Goal: Task Accomplishment & Management: Manage account settings

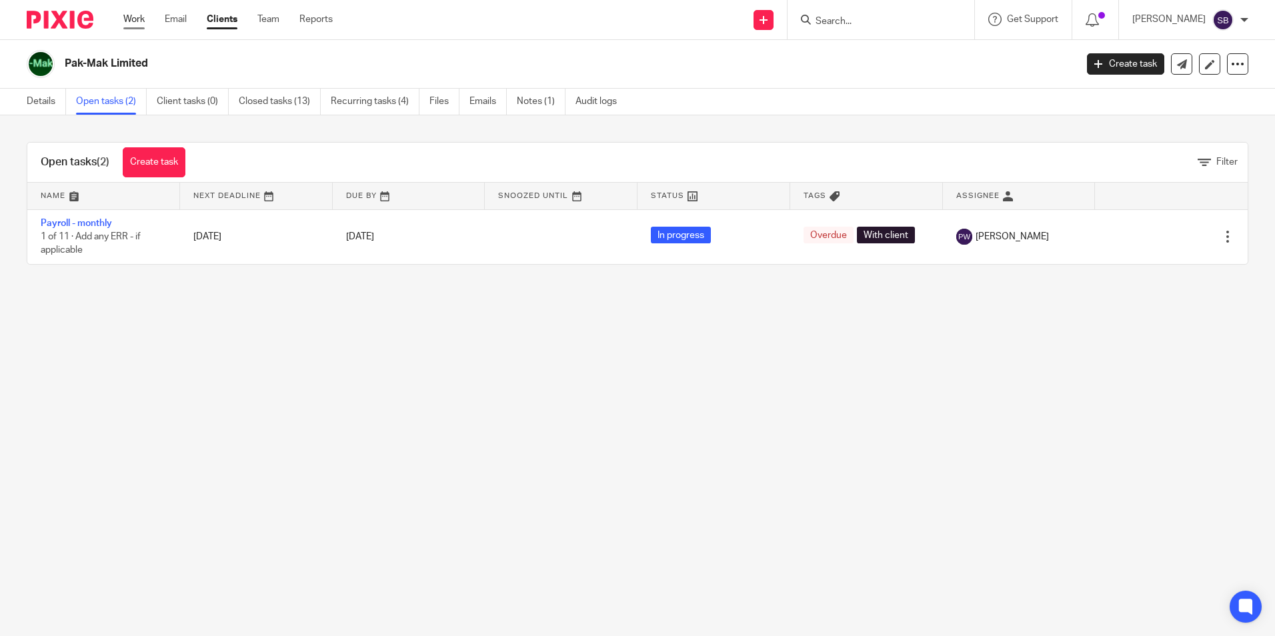
click at [133, 19] on link "Work" at bounding box center [133, 19] width 21 height 13
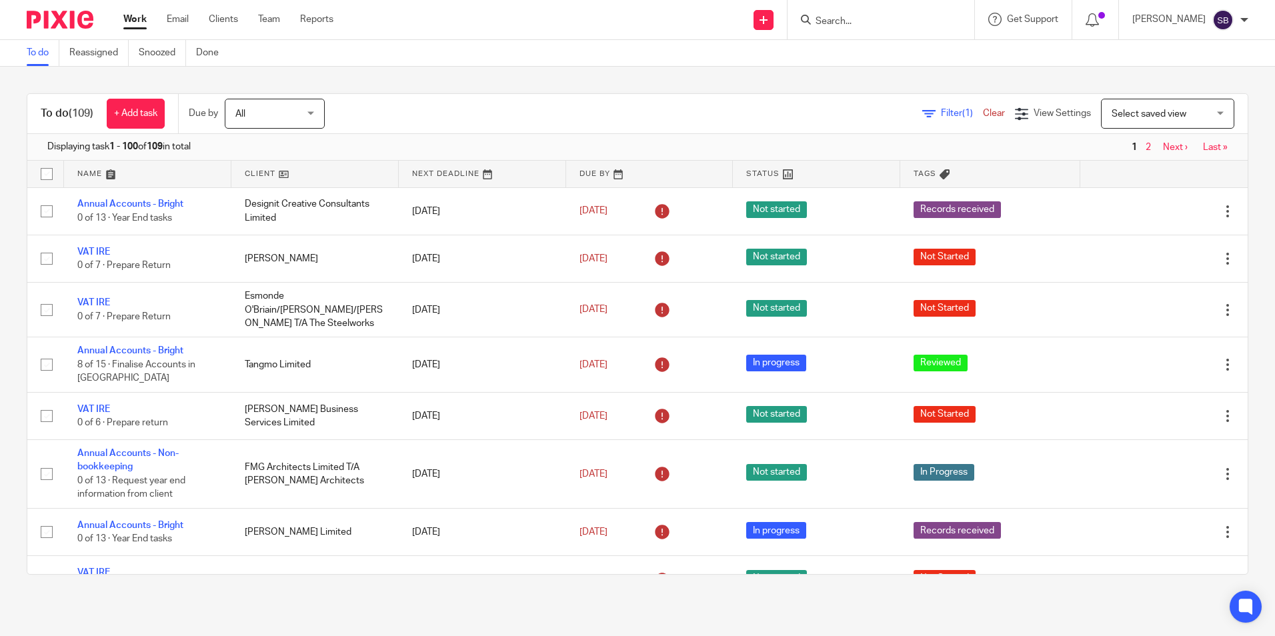
click at [841, 18] on input "Search" at bounding box center [875, 22] width 120 height 12
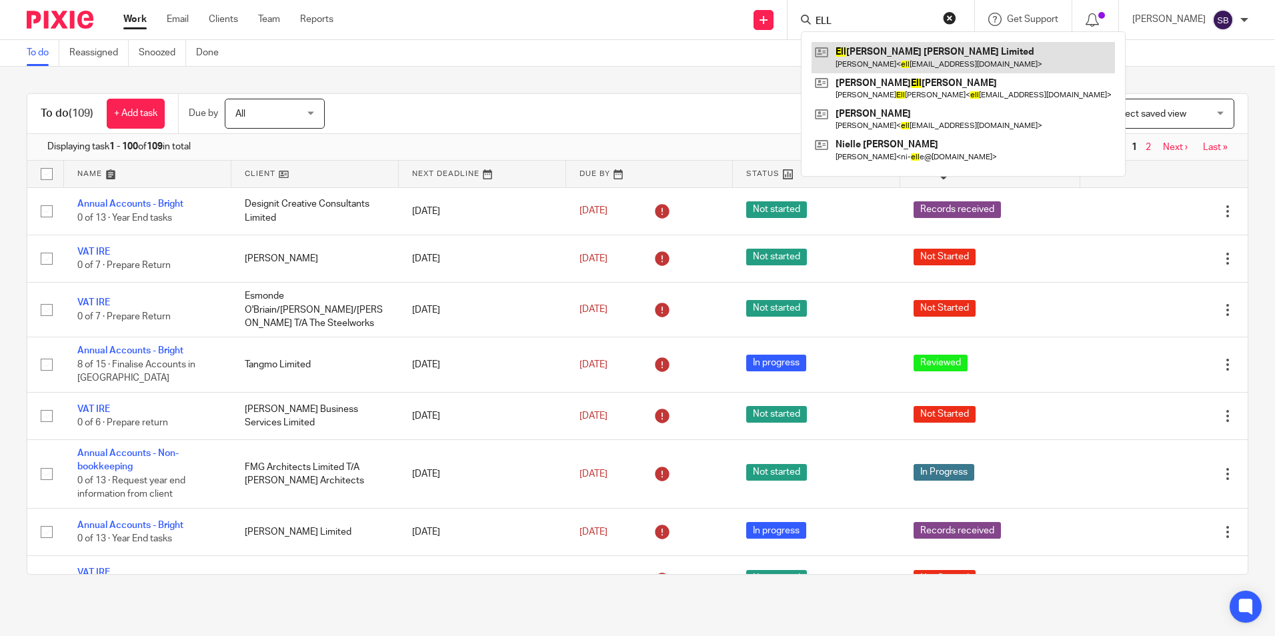
type input "ELL"
click at [905, 59] on link at bounding box center [964, 57] width 304 height 31
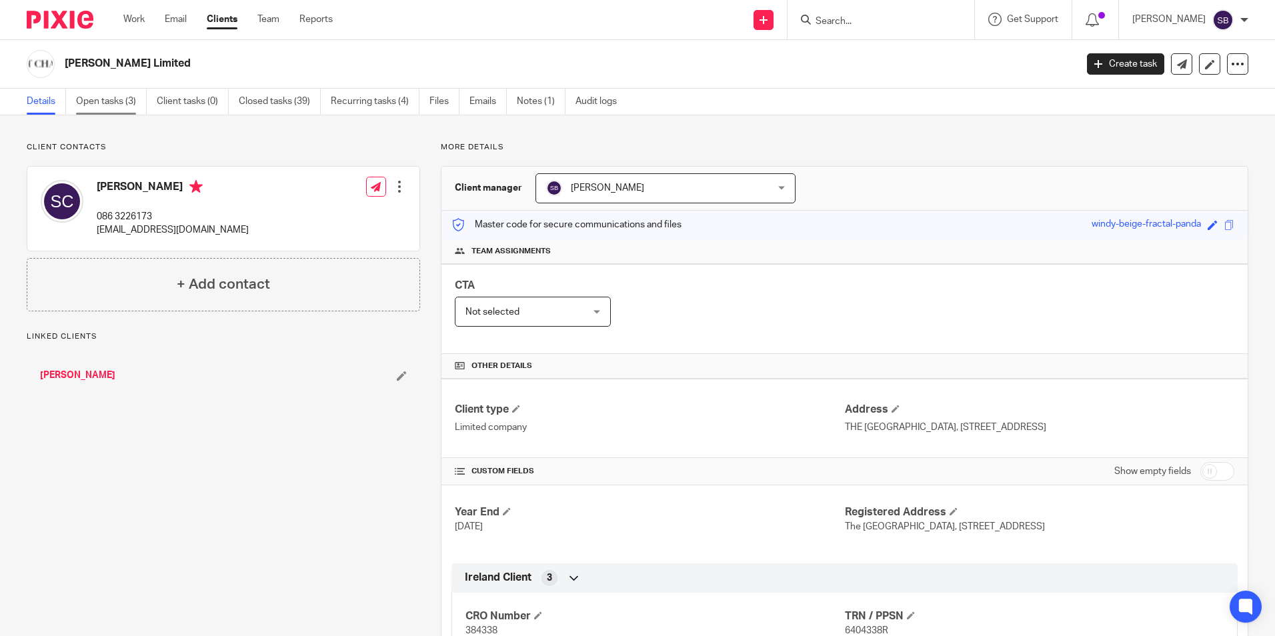
click at [95, 98] on link "Open tasks (3)" at bounding box center [111, 102] width 71 height 26
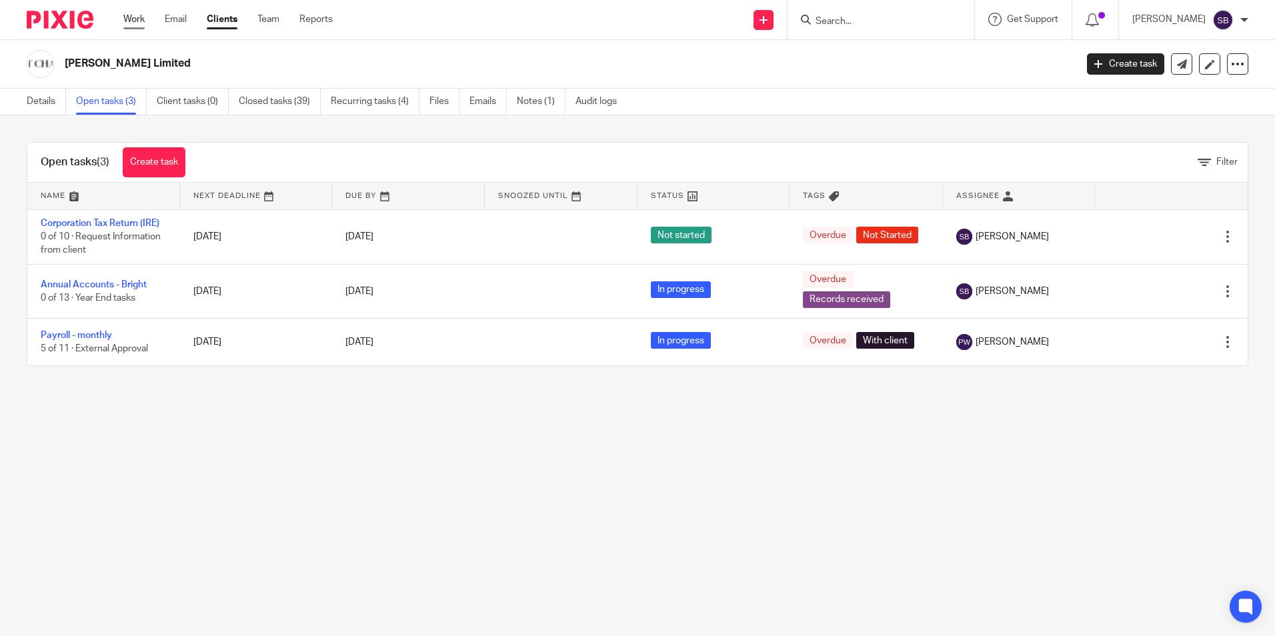
click at [137, 15] on link "Work" at bounding box center [133, 19] width 21 height 13
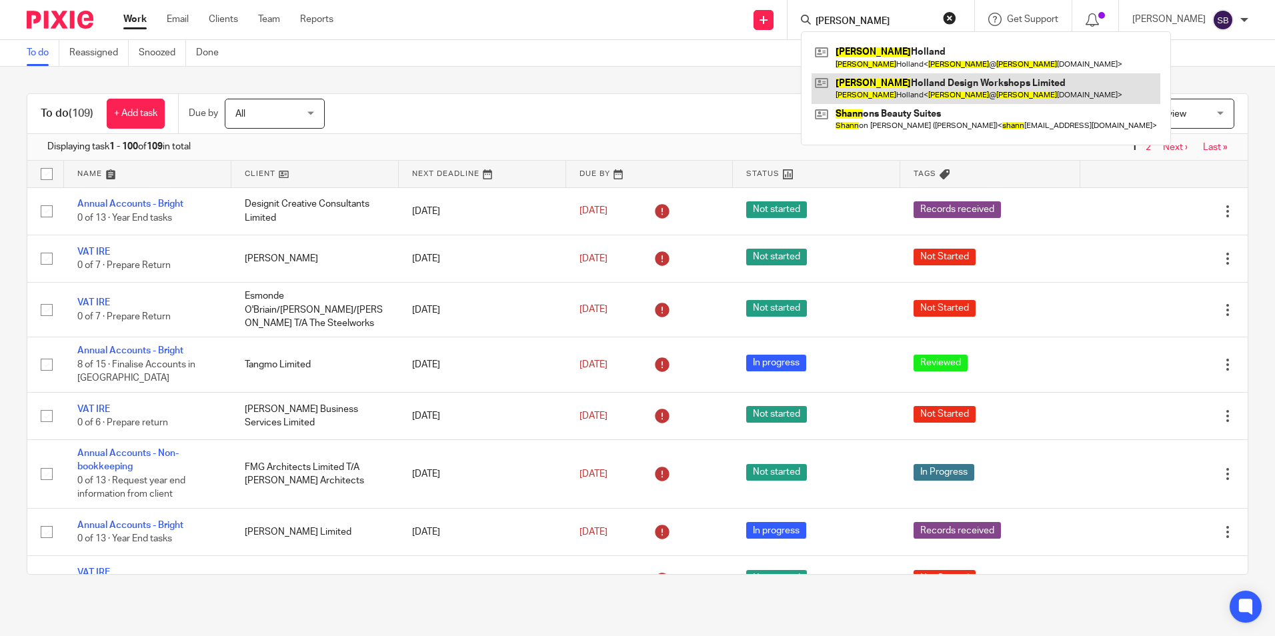
type input "[PERSON_NAME]"
click at [917, 87] on link at bounding box center [986, 88] width 349 height 31
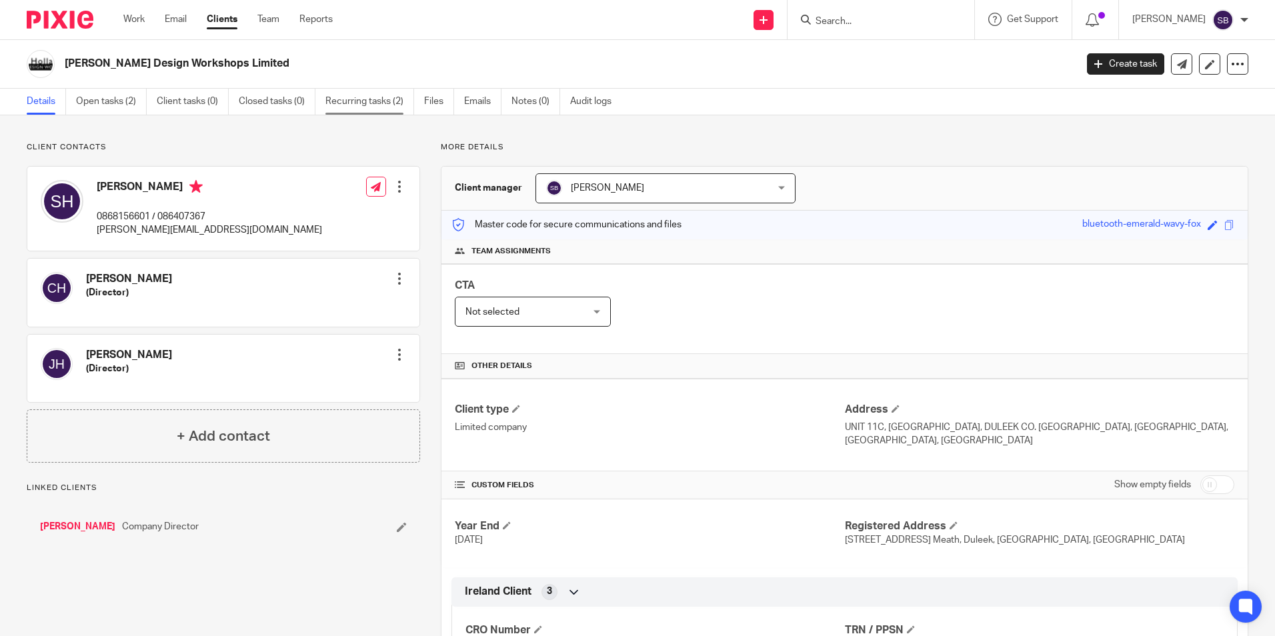
click at [354, 97] on link "Recurring tasks (2)" at bounding box center [370, 102] width 89 height 26
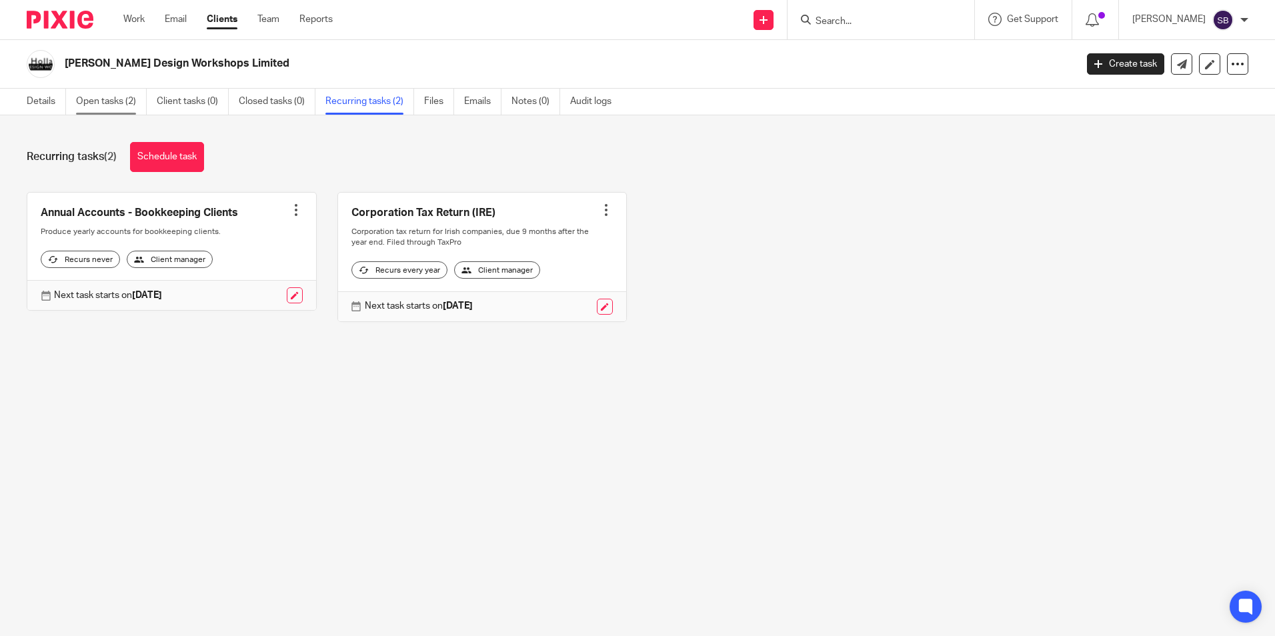
click at [100, 97] on link "Open tasks (2)" at bounding box center [111, 102] width 71 height 26
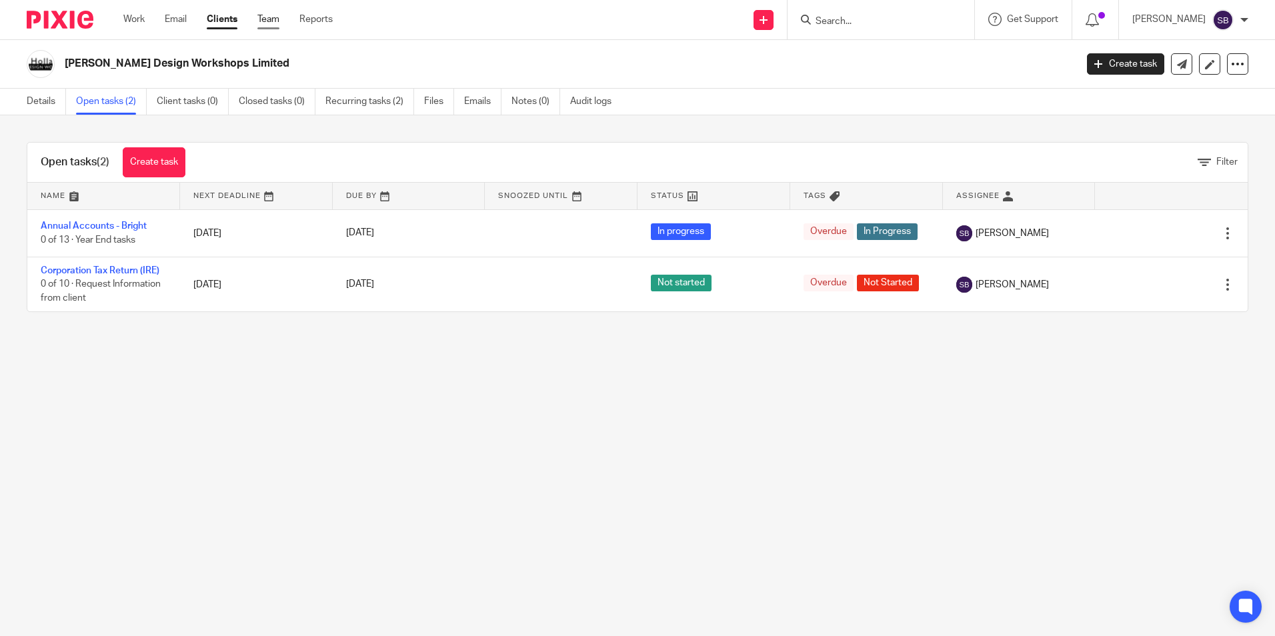
click at [266, 18] on link "Team" at bounding box center [268, 19] width 22 height 13
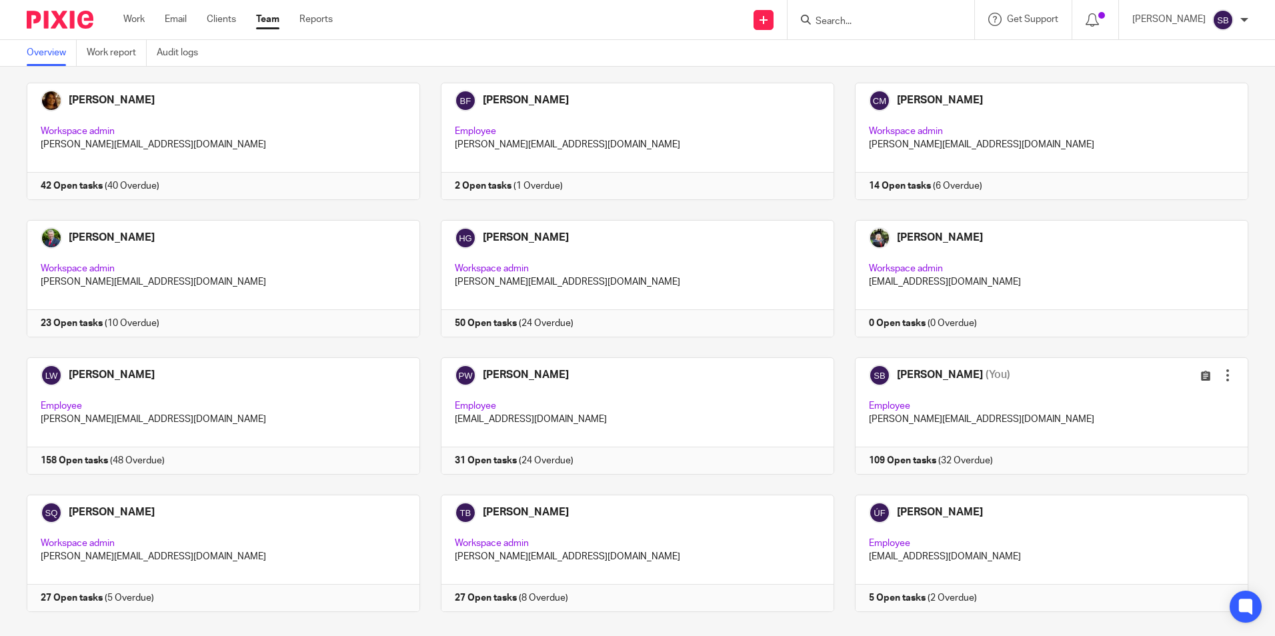
scroll to position [83, 0]
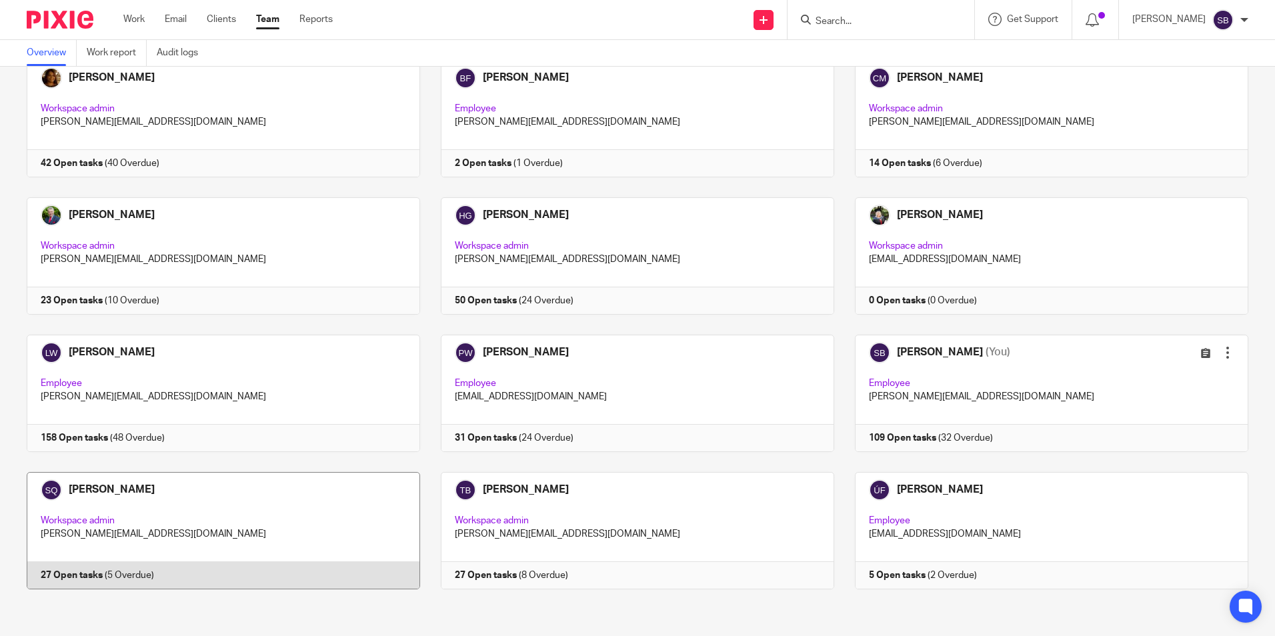
click at [111, 490] on link at bounding box center [213, 530] width 414 height 117
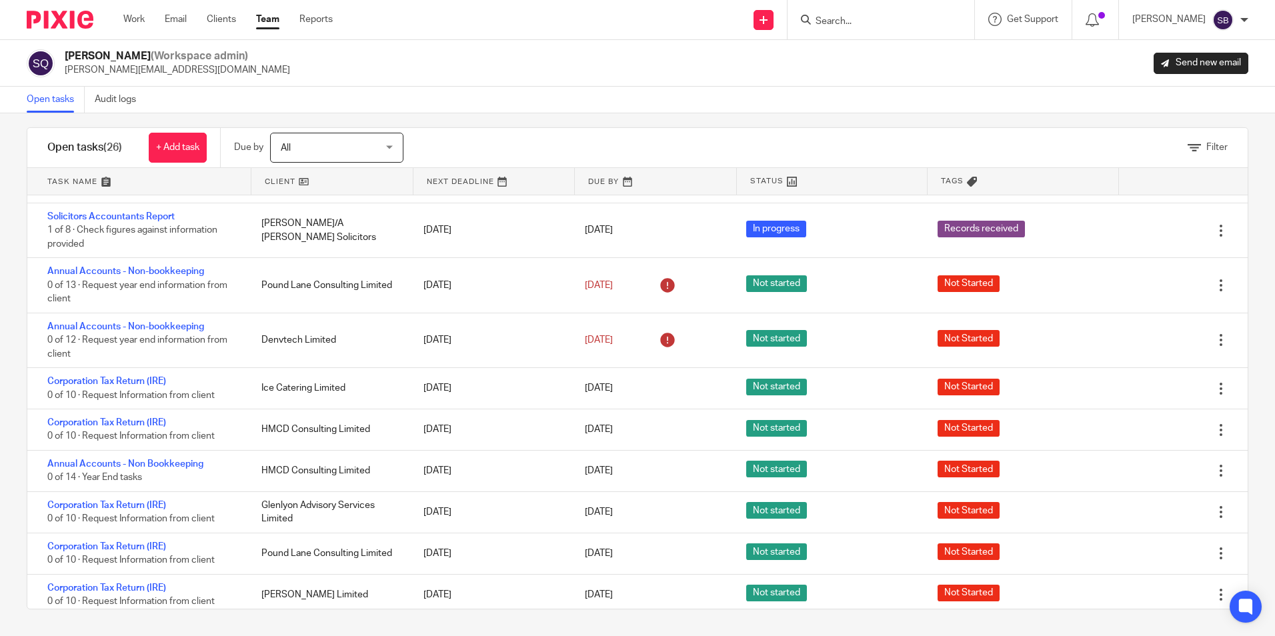
scroll to position [574, 0]
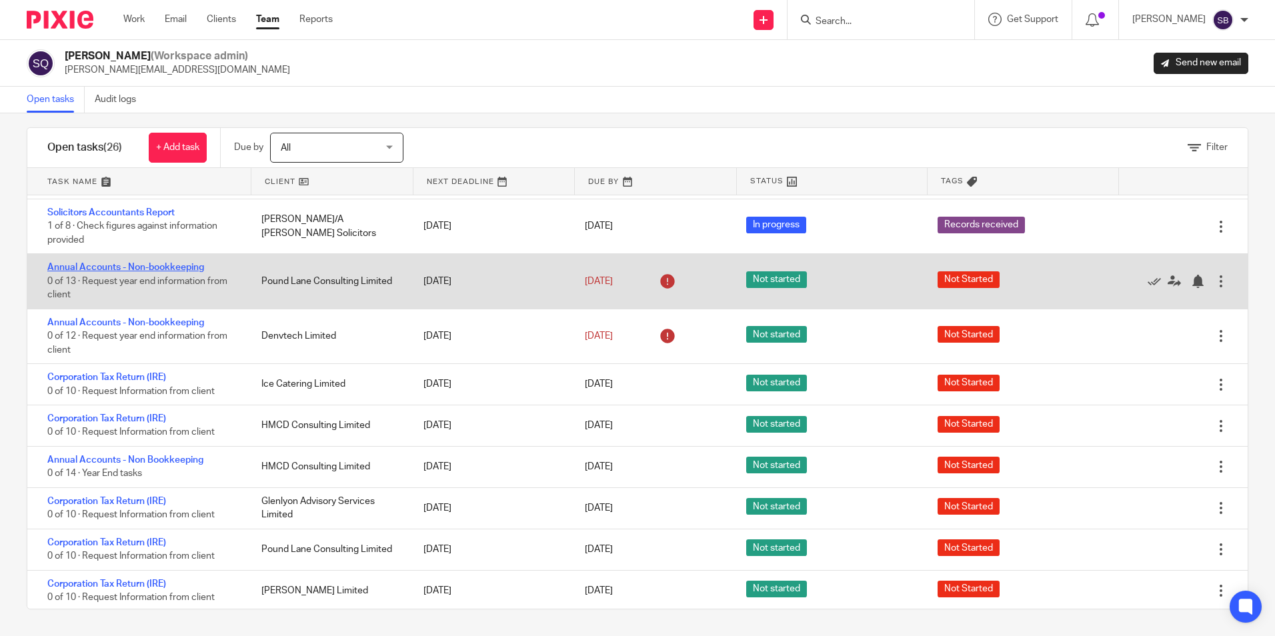
click at [157, 272] on link "Annual Accounts - Non-bookkeeping" at bounding box center [125, 267] width 157 height 9
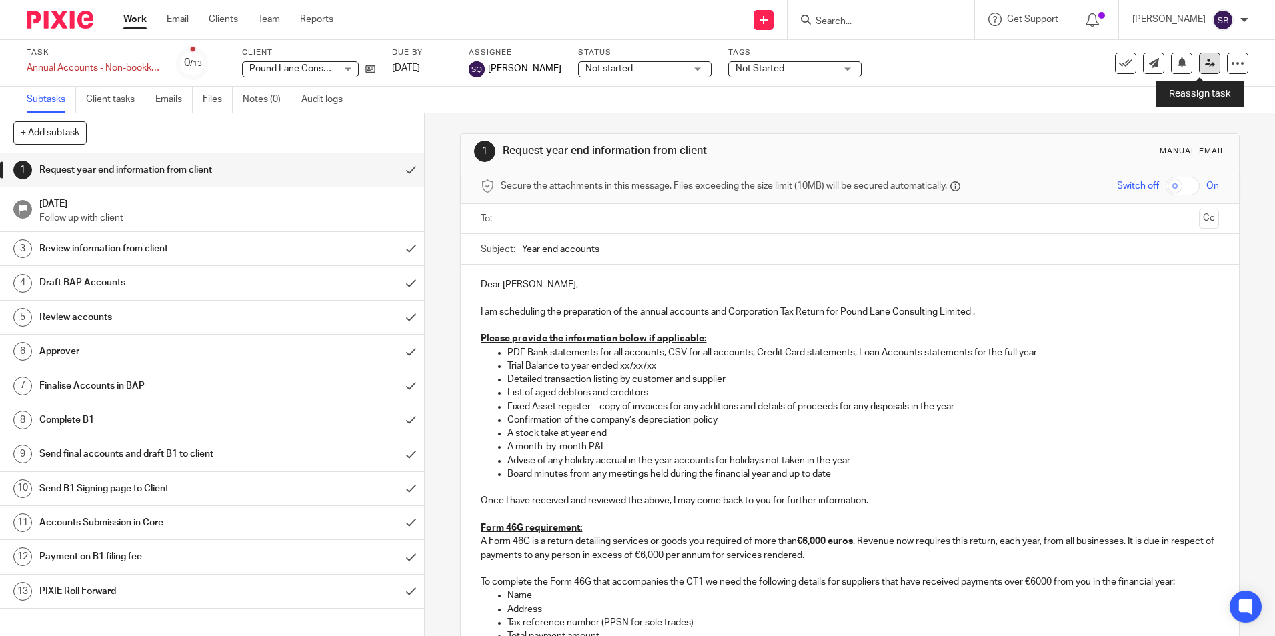
click at [1205, 59] on icon at bounding box center [1210, 63] width 10 height 10
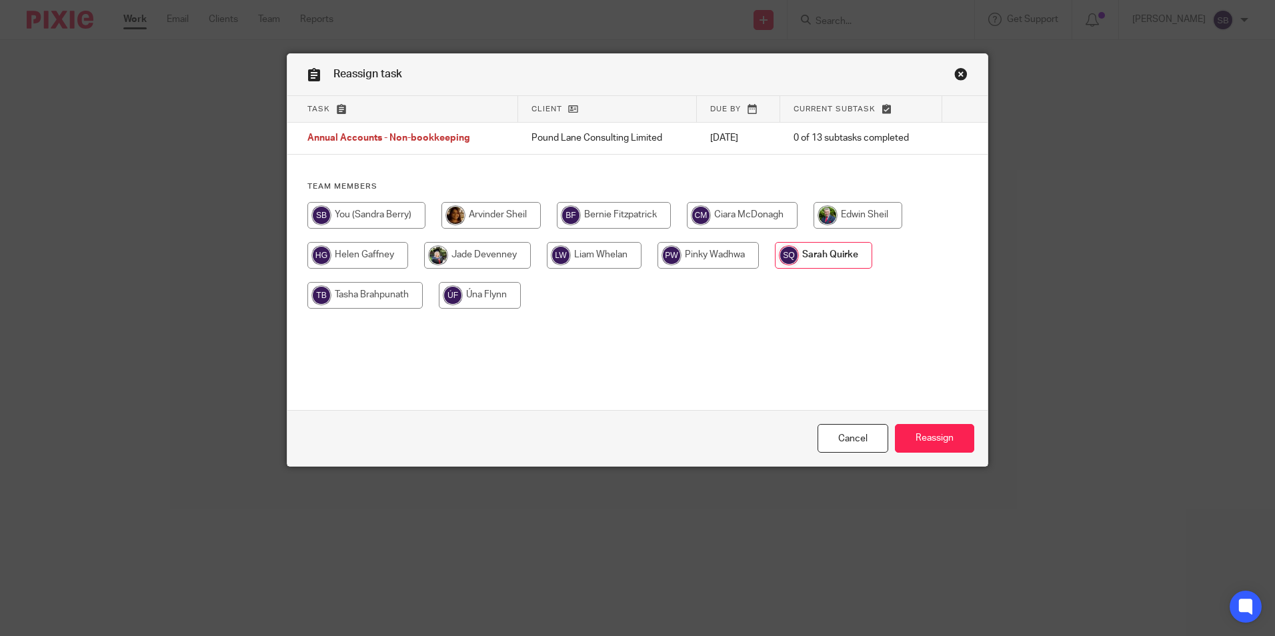
click at [364, 211] on input "radio" at bounding box center [367, 215] width 118 height 27
radio input "true"
click at [927, 438] on input "Reassign" at bounding box center [934, 438] width 79 height 29
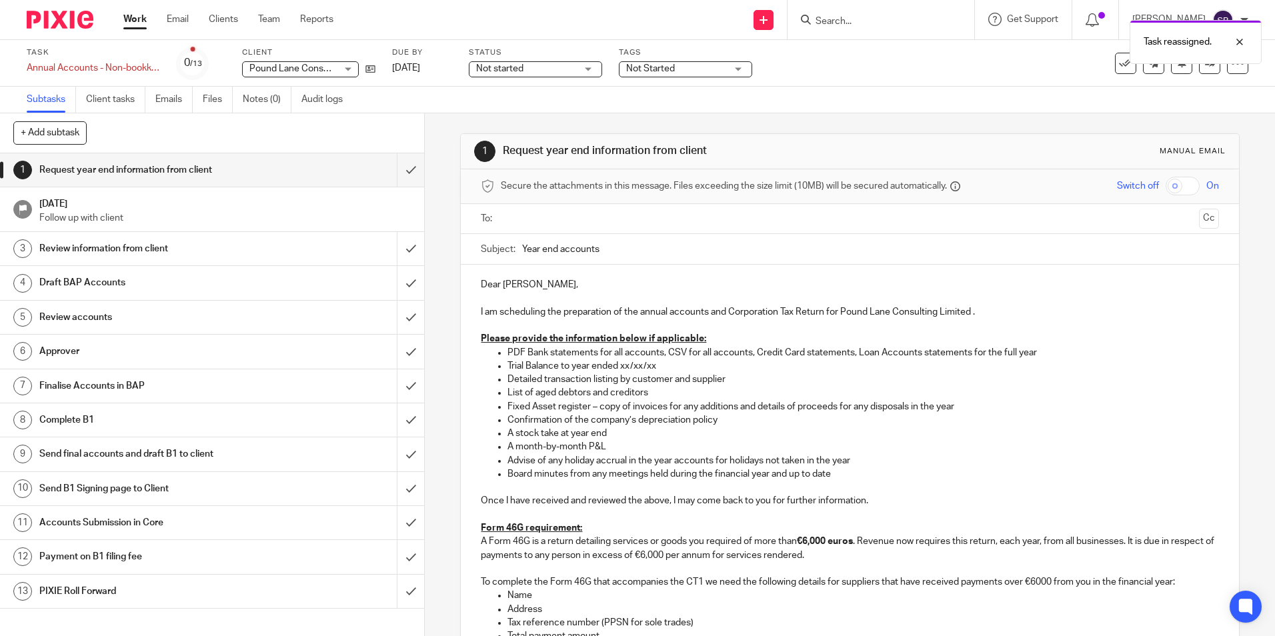
click at [135, 20] on link "Work" at bounding box center [134, 19] width 23 height 13
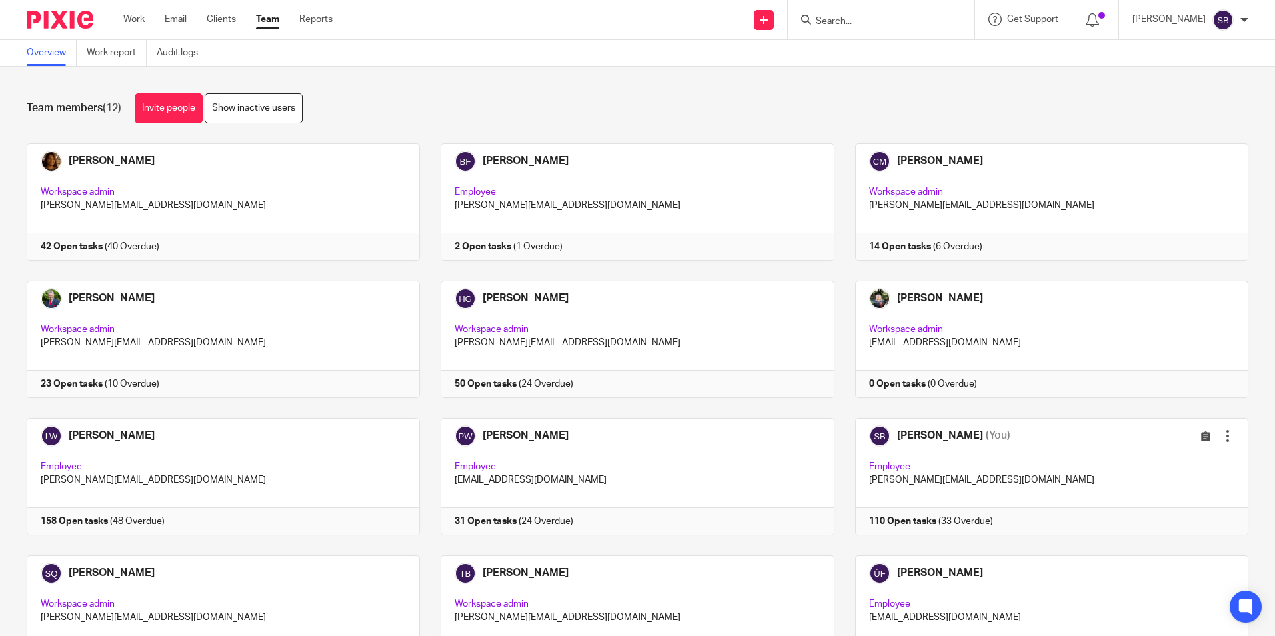
scroll to position [83, 0]
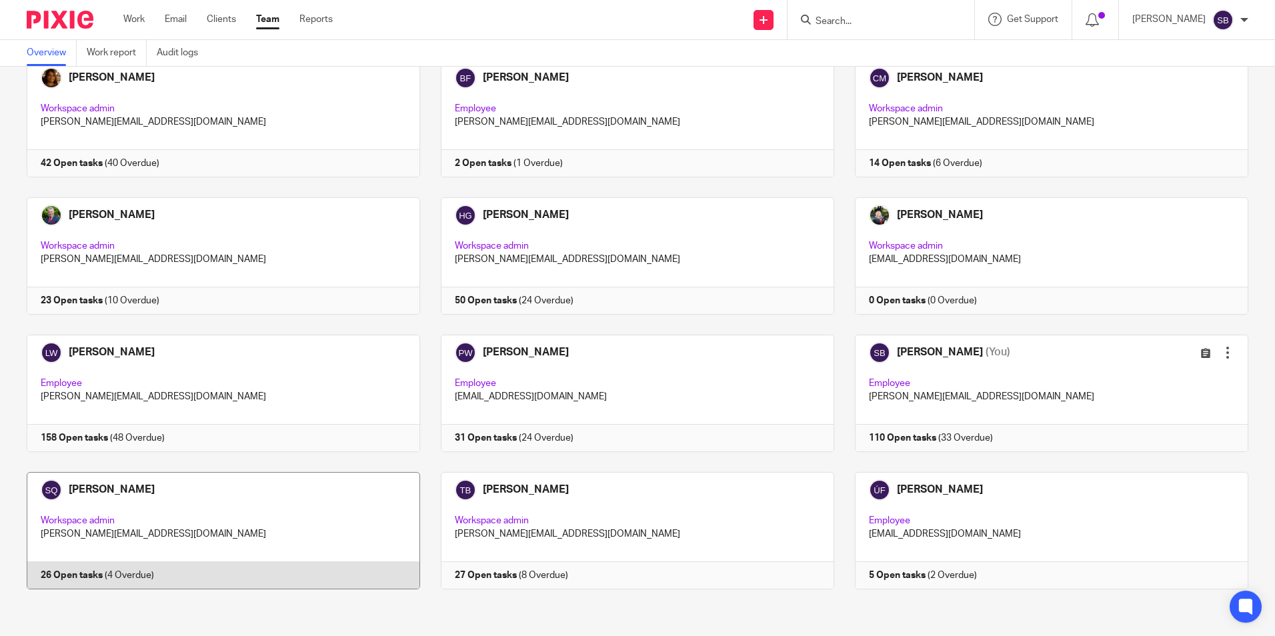
click at [89, 489] on link at bounding box center [213, 530] width 414 height 117
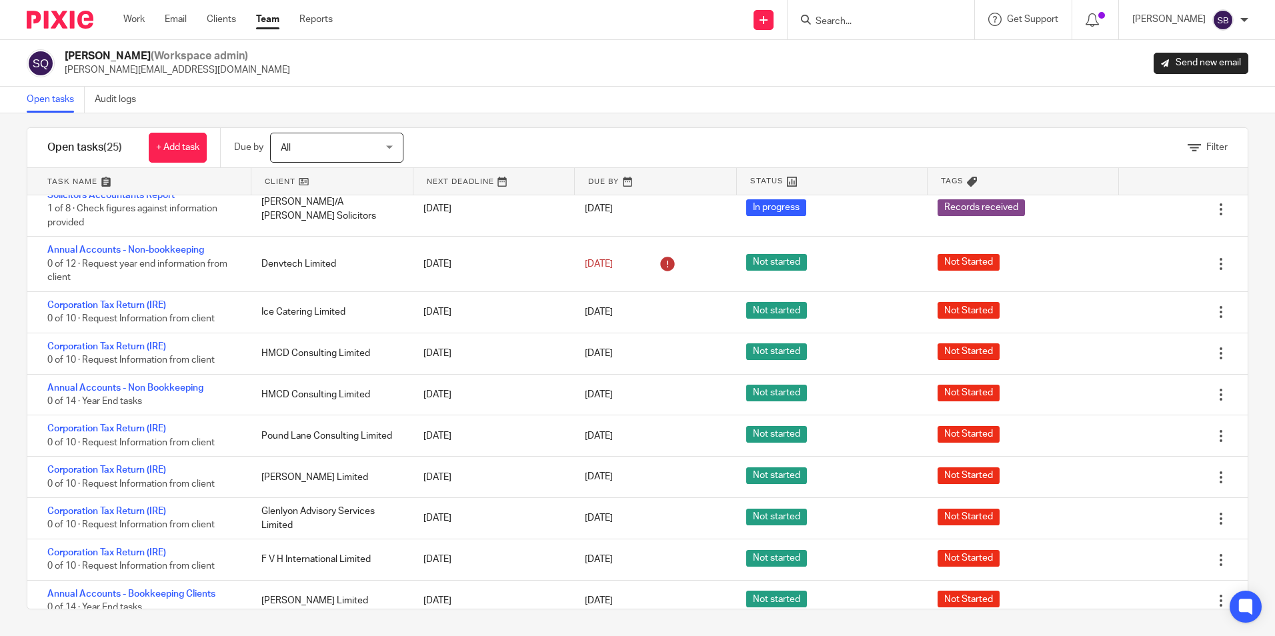
scroll to position [614, 0]
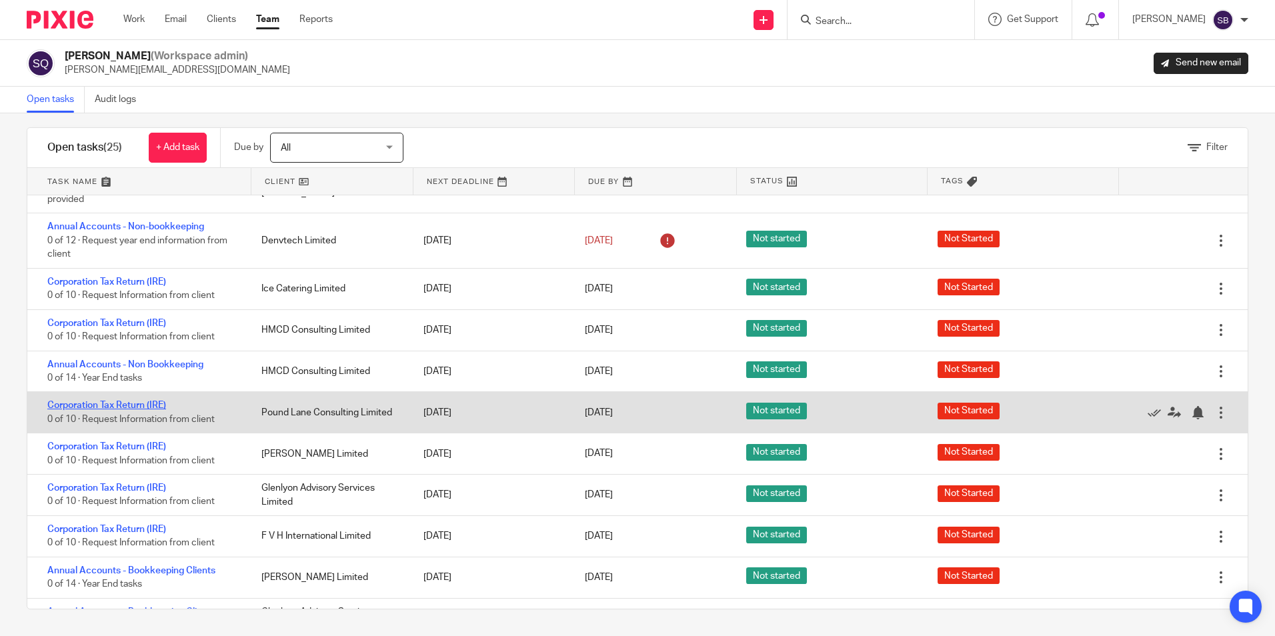
click at [124, 410] on link "Corporation Tax Return (IRE)" at bounding box center [106, 405] width 119 height 9
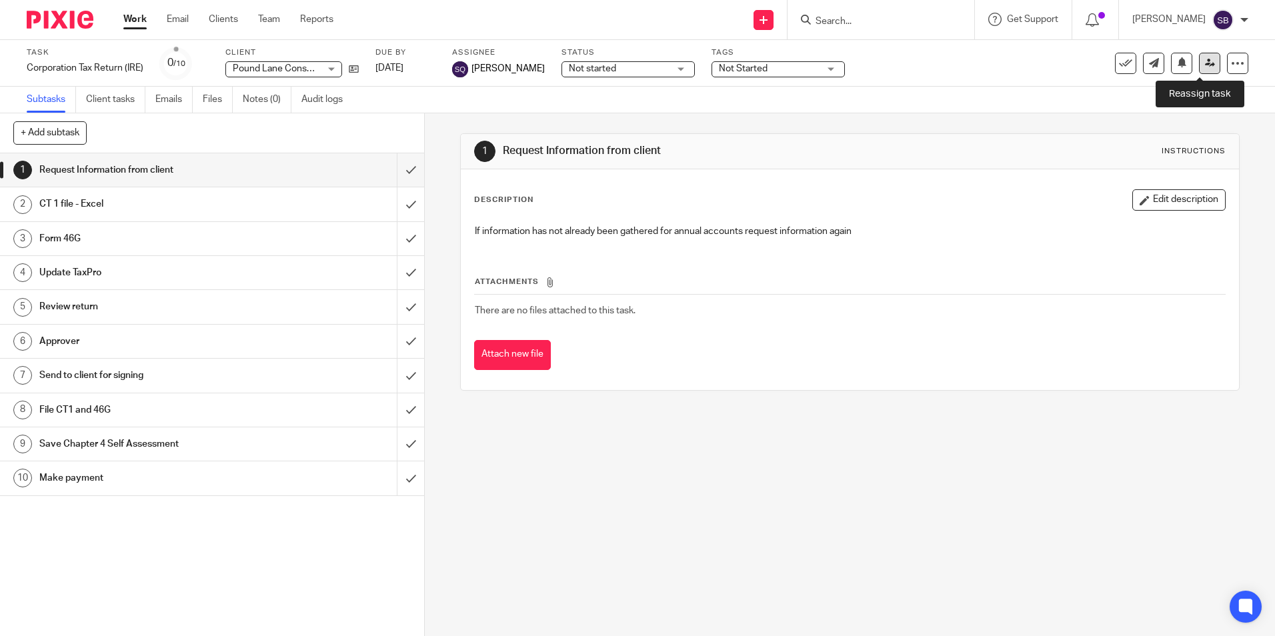
click at [1205, 59] on icon at bounding box center [1210, 63] width 10 height 10
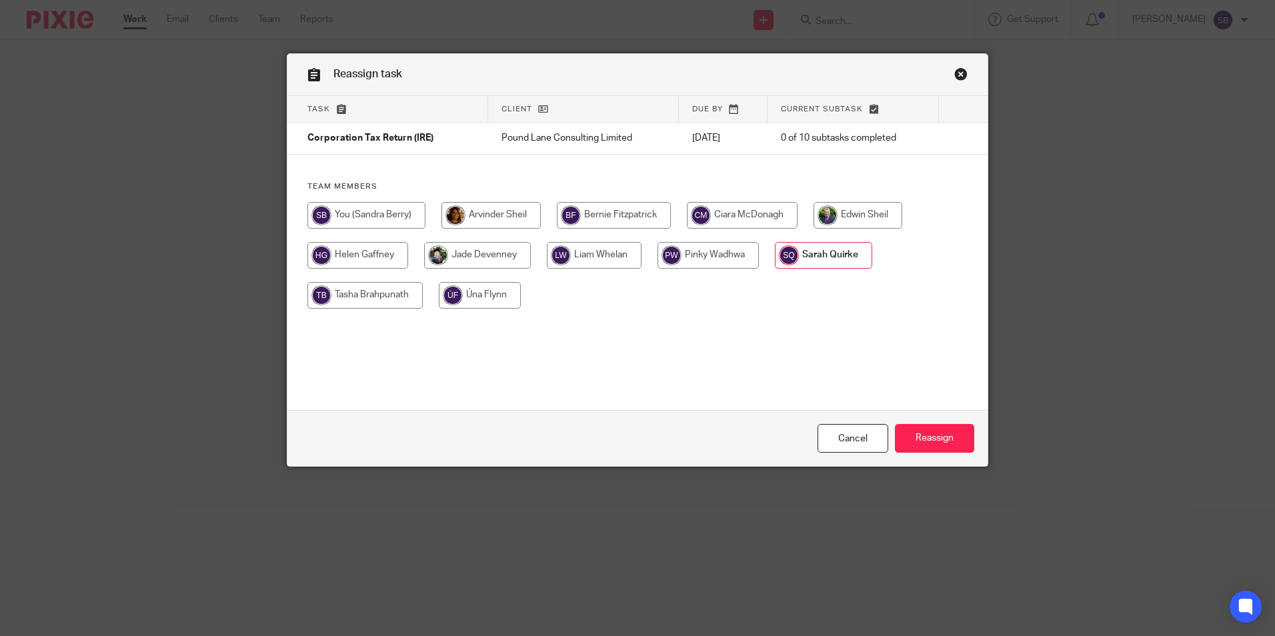
click at [369, 213] on input "radio" at bounding box center [367, 215] width 118 height 27
radio input "true"
click at [925, 445] on input "Reassign" at bounding box center [934, 438] width 79 height 29
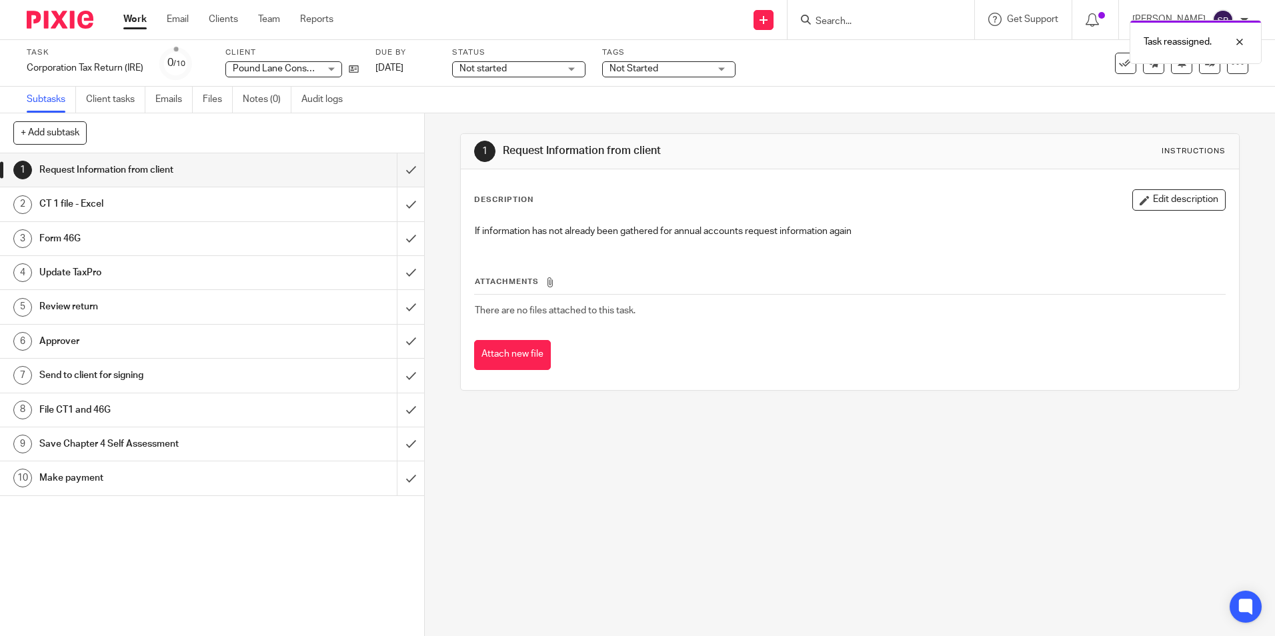
click at [141, 18] on link "Work" at bounding box center [134, 19] width 23 height 13
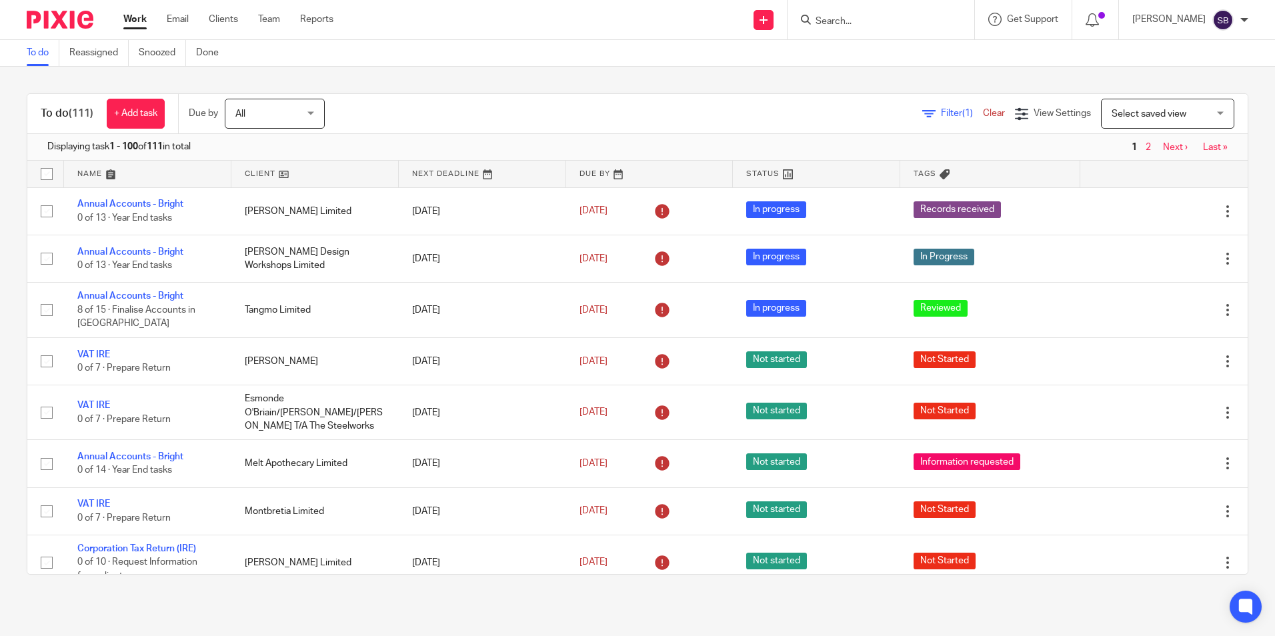
click at [272, 10] on div "Work Email Clients Team Reports Work Email Clients Team Reports Settings" at bounding box center [231, 19] width 243 height 39
click at [271, 18] on link "Team" at bounding box center [269, 19] width 22 height 13
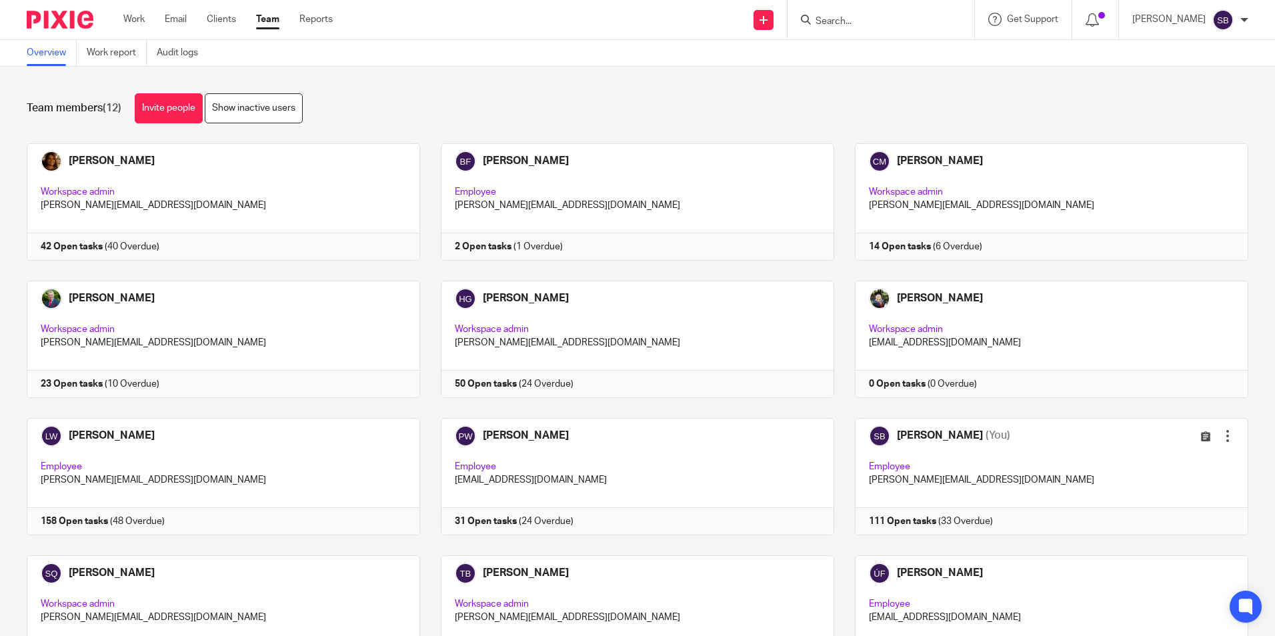
scroll to position [83, 0]
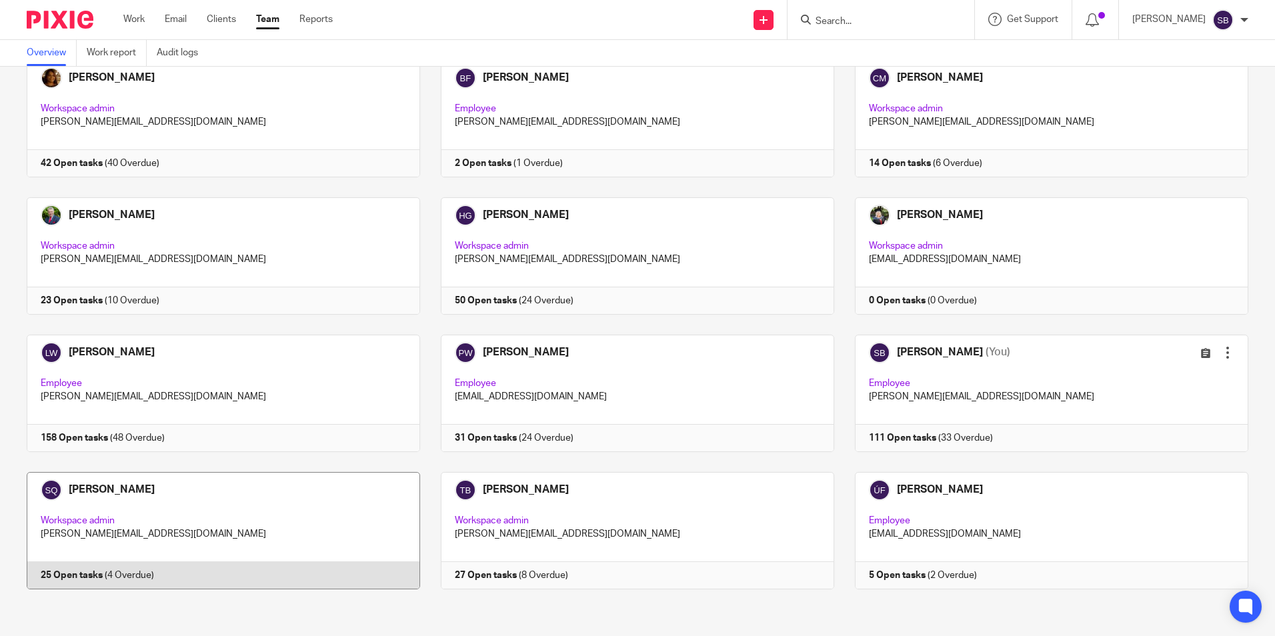
click at [103, 486] on link at bounding box center [213, 530] width 414 height 117
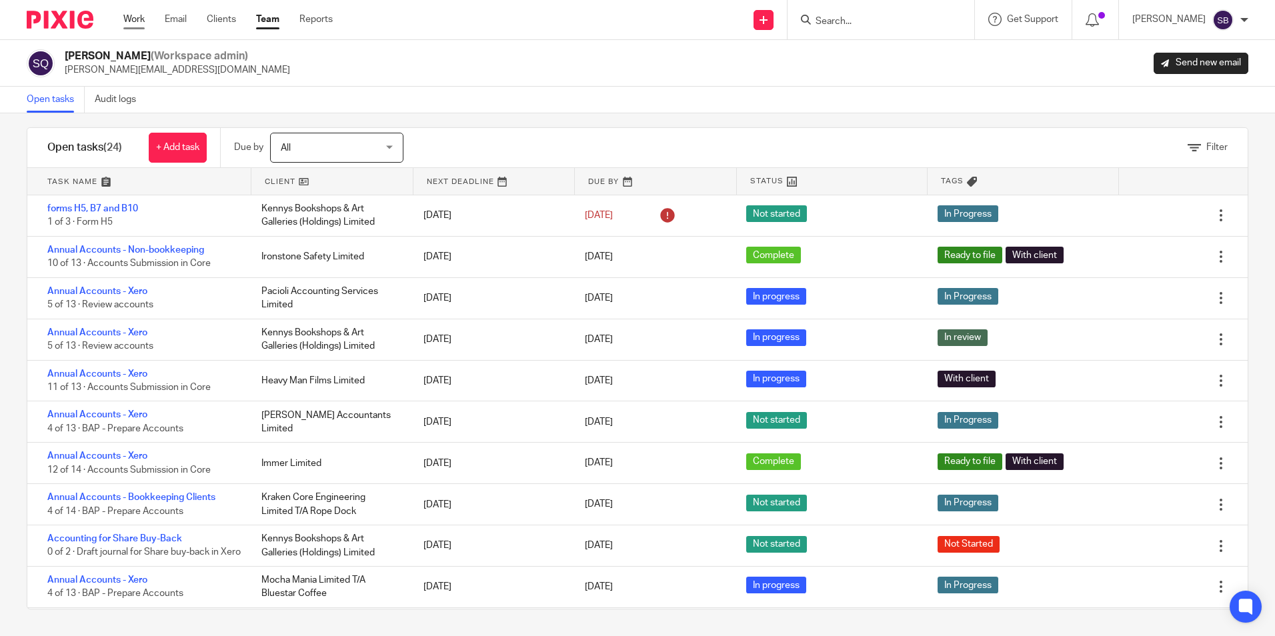
click at [134, 18] on link "Work" at bounding box center [133, 19] width 21 height 13
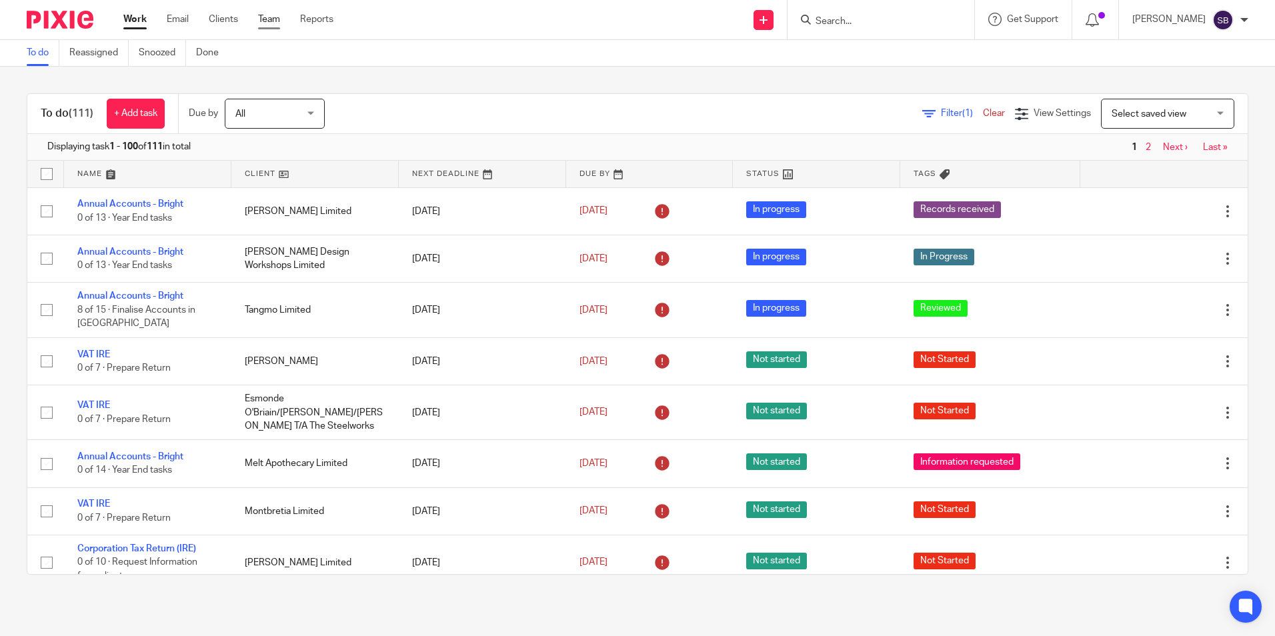
click at [272, 19] on link "Team" at bounding box center [269, 19] width 22 height 13
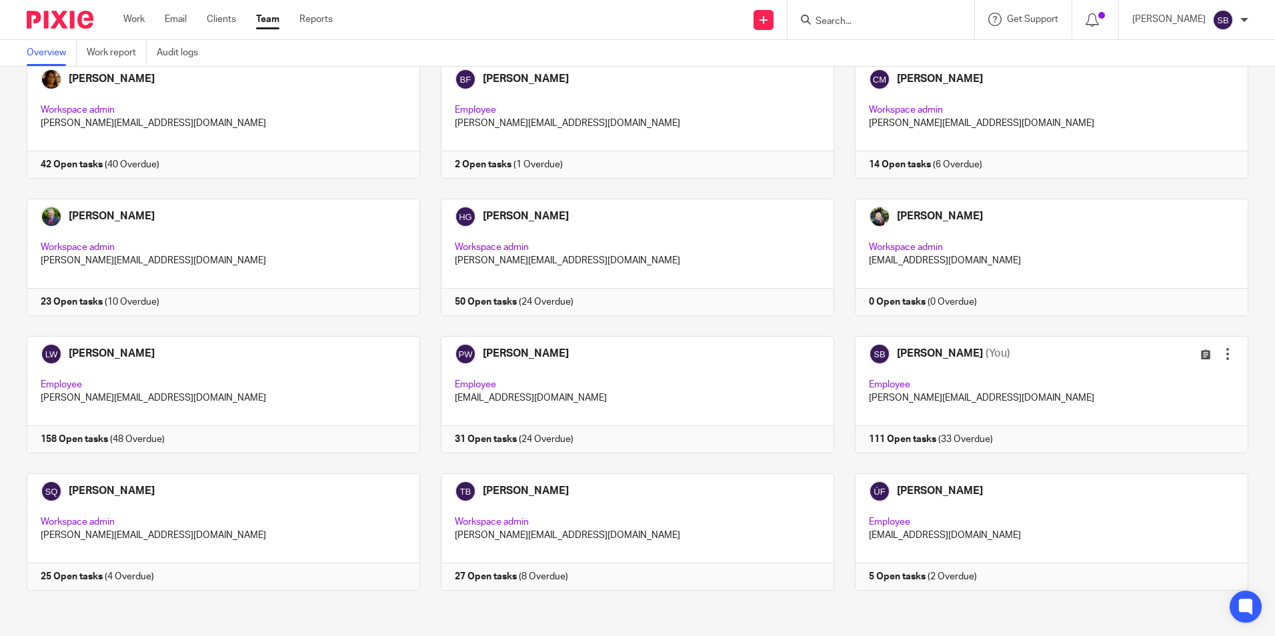
scroll to position [83, 0]
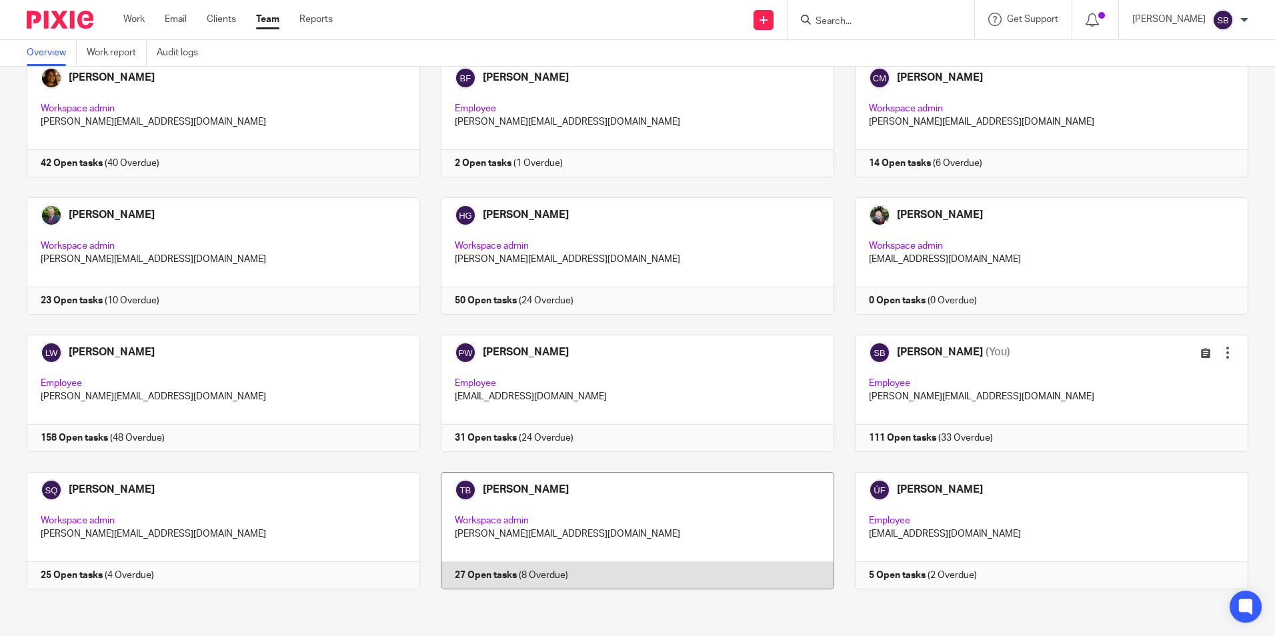
click at [522, 488] on link at bounding box center [627, 530] width 414 height 117
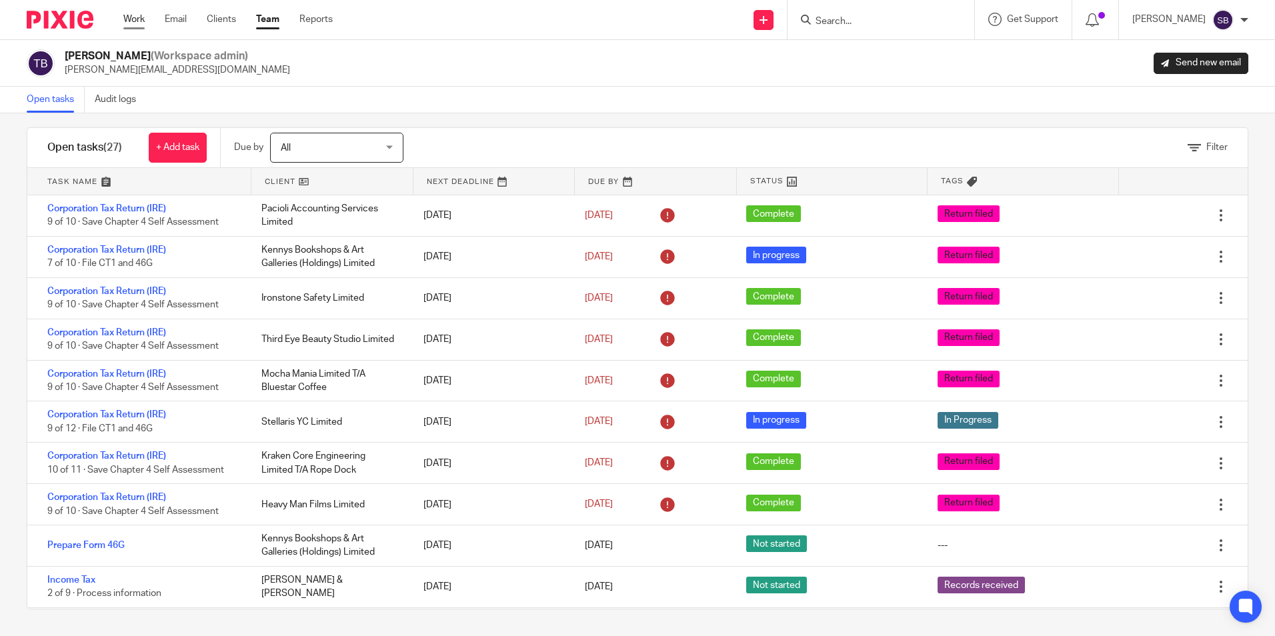
click at [132, 19] on link "Work" at bounding box center [133, 19] width 21 height 13
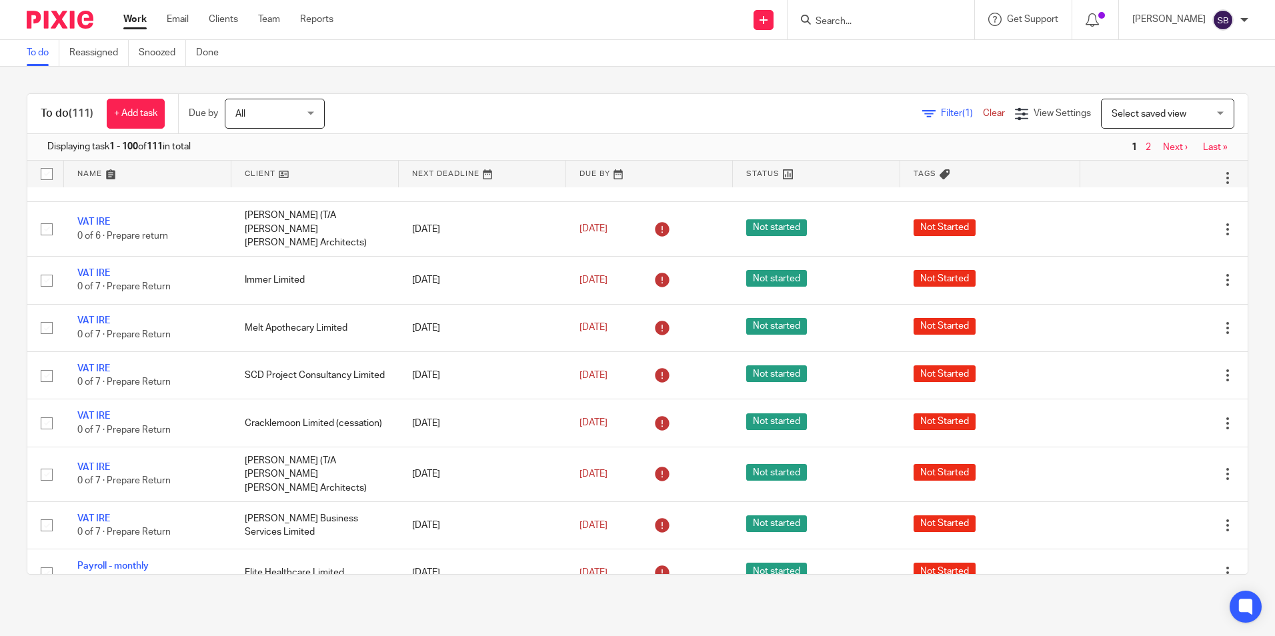
scroll to position [907, 0]
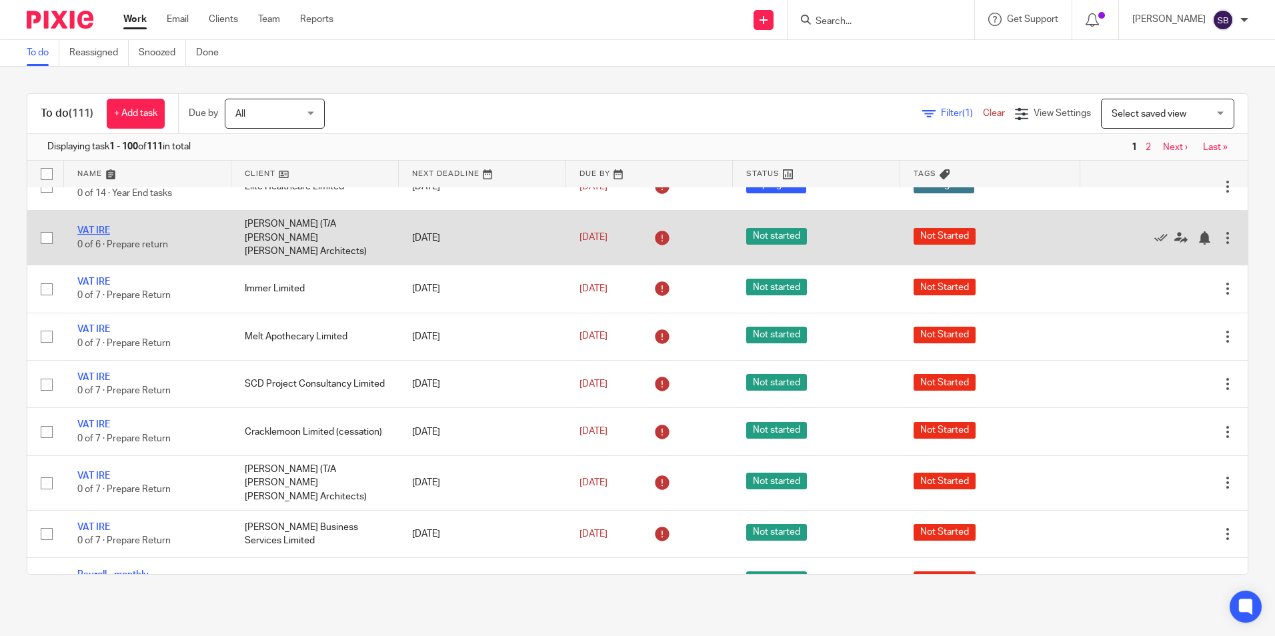
click at [91, 232] on link "VAT IRE" at bounding box center [93, 230] width 33 height 9
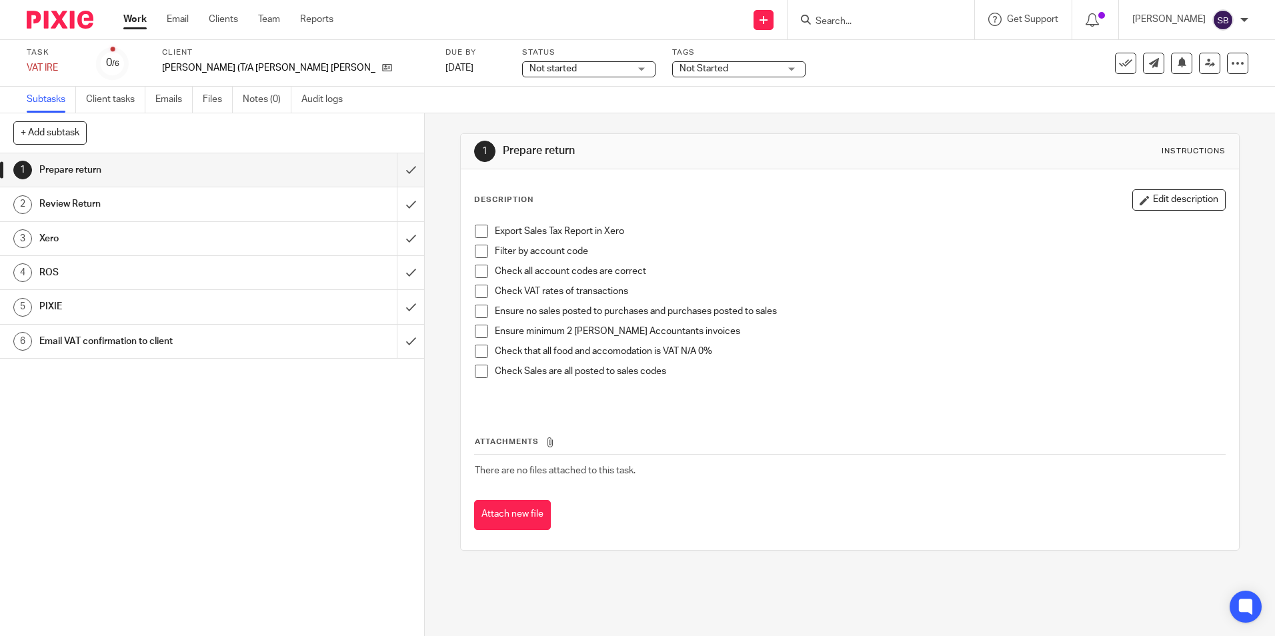
click at [596, 68] on div "Not started Not started" at bounding box center [588, 69] width 133 height 16
click at [549, 87] on li "Not started" at bounding box center [544, 90] width 132 height 27
click at [745, 66] on div "Not Started" at bounding box center [738, 69] width 133 height 16
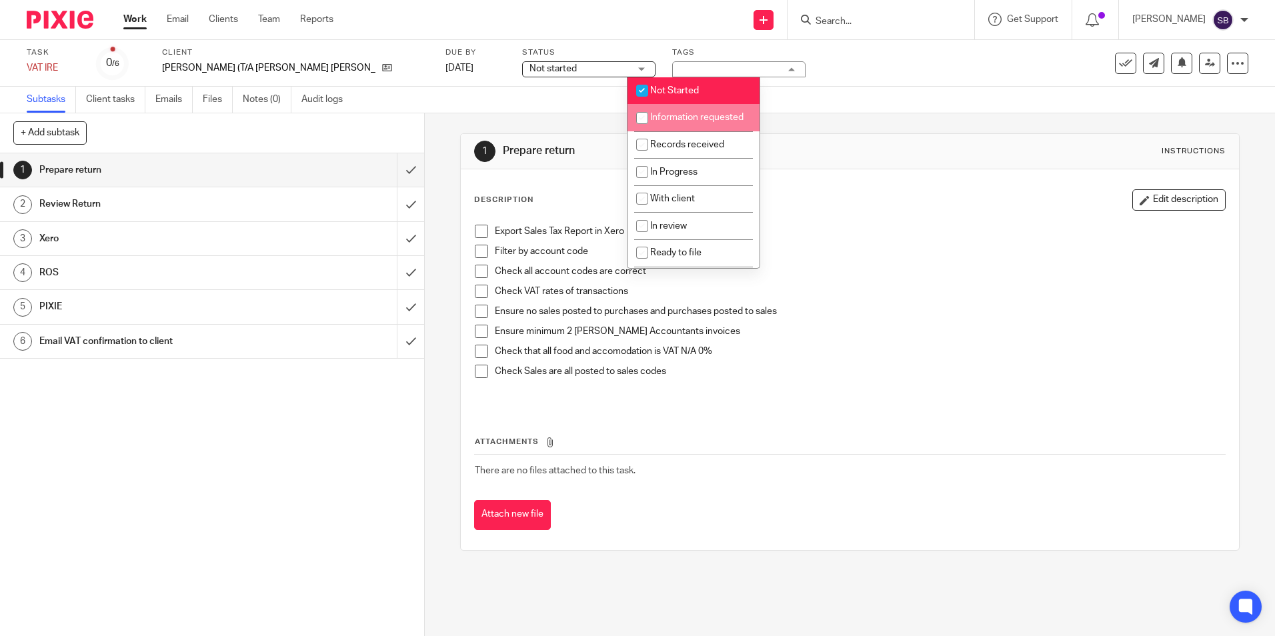
click at [640, 118] on input "checkbox" at bounding box center [642, 117] width 25 height 25
checkbox input "true"
click at [643, 89] on input "checkbox" at bounding box center [642, 90] width 25 height 25
checkbox input "false"
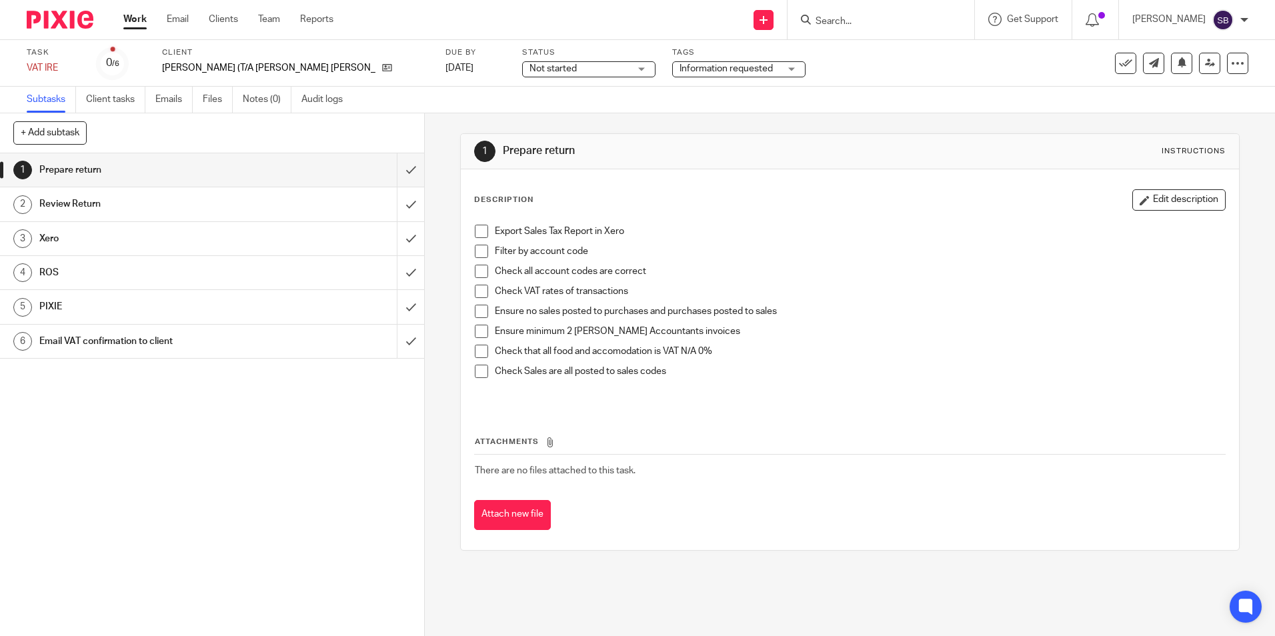
click at [144, 21] on link "Work" at bounding box center [134, 19] width 23 height 13
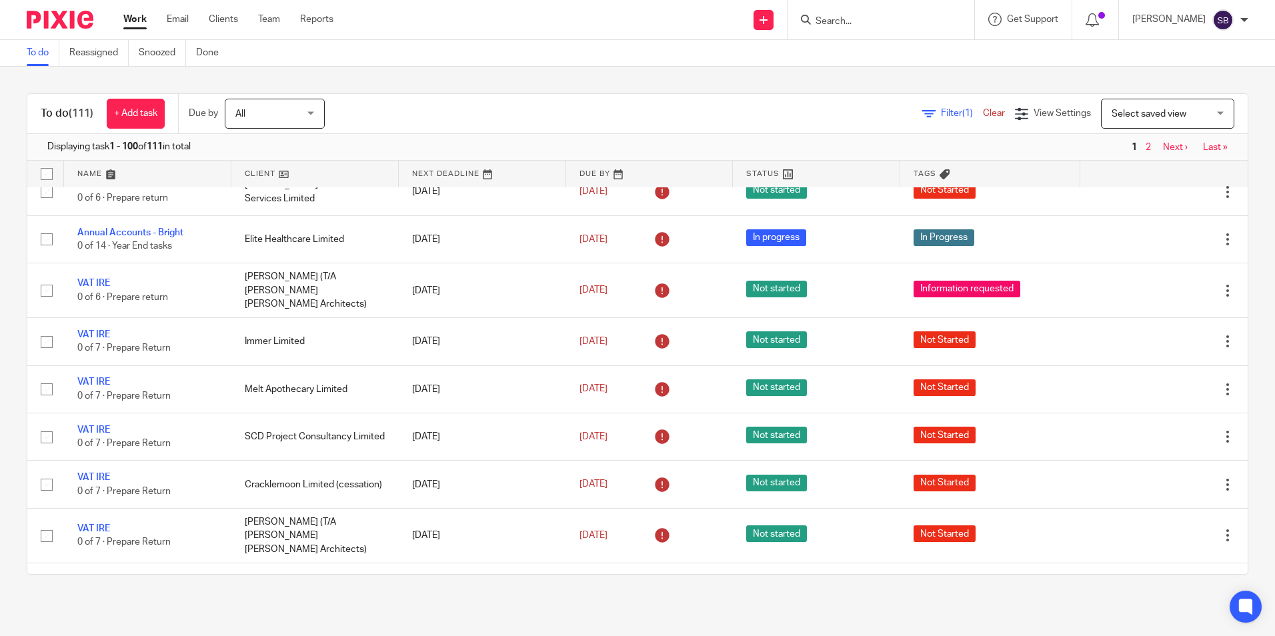
scroll to position [863, 0]
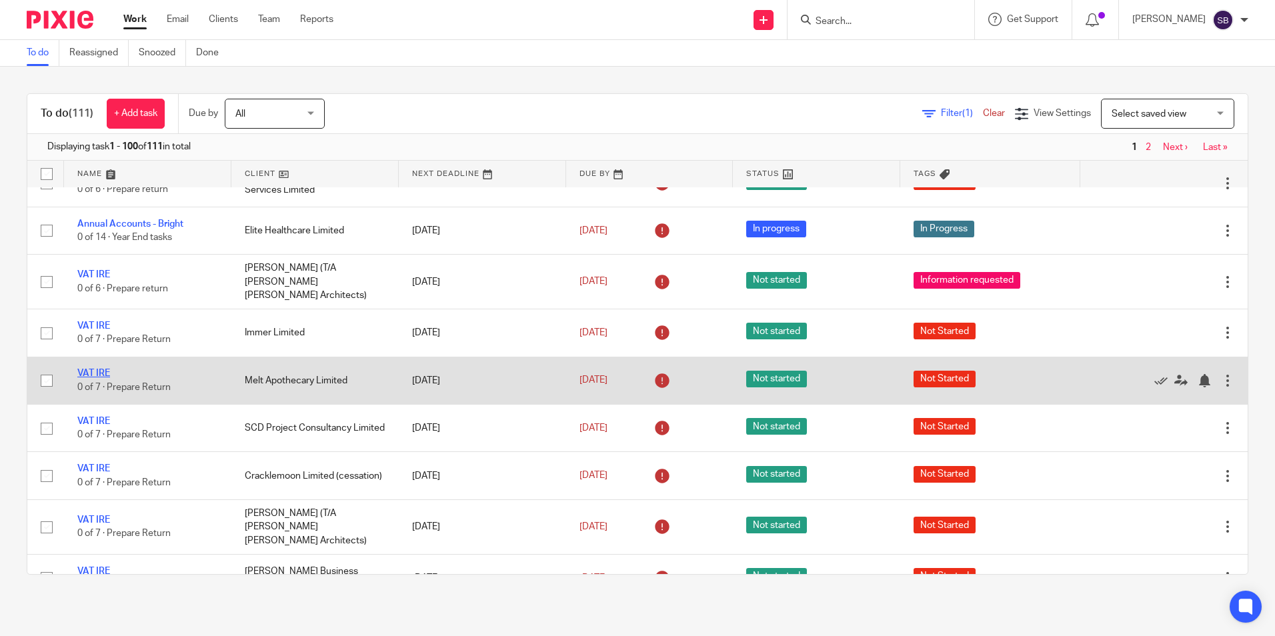
click at [100, 370] on link "VAT IRE" at bounding box center [93, 373] width 33 height 9
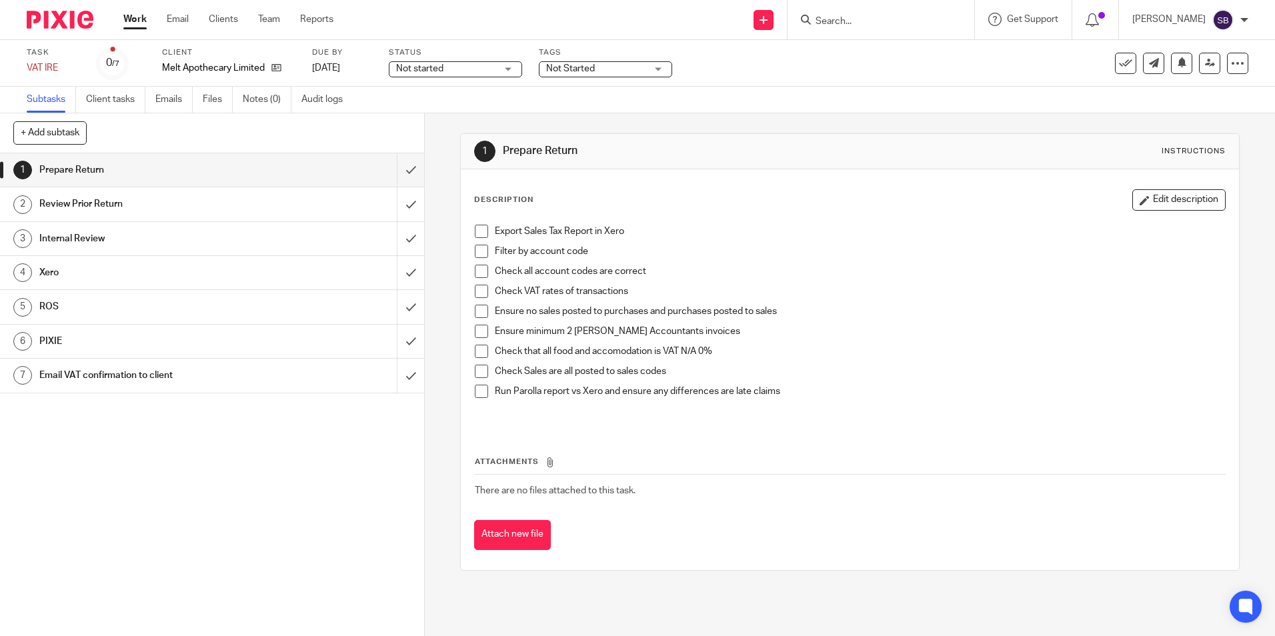
click at [658, 67] on div "Not Started" at bounding box center [605, 69] width 133 height 16
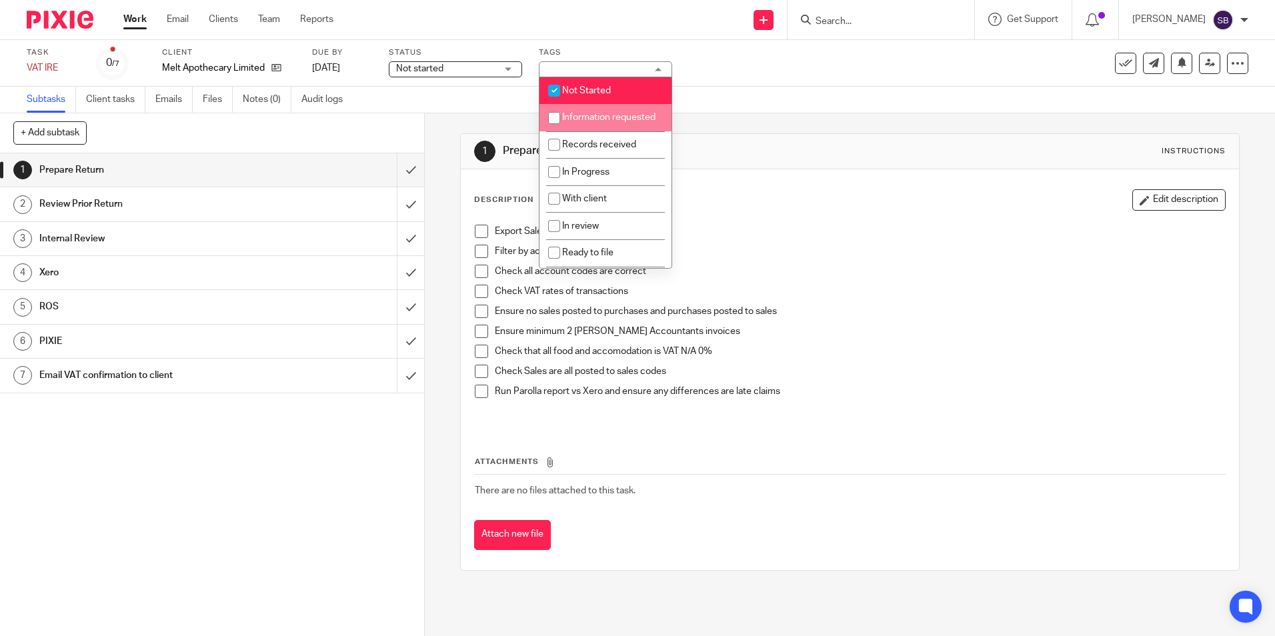
click at [552, 117] on input "checkbox" at bounding box center [554, 117] width 25 height 25
checkbox input "true"
click at [552, 87] on input "checkbox" at bounding box center [554, 90] width 25 height 25
checkbox input "false"
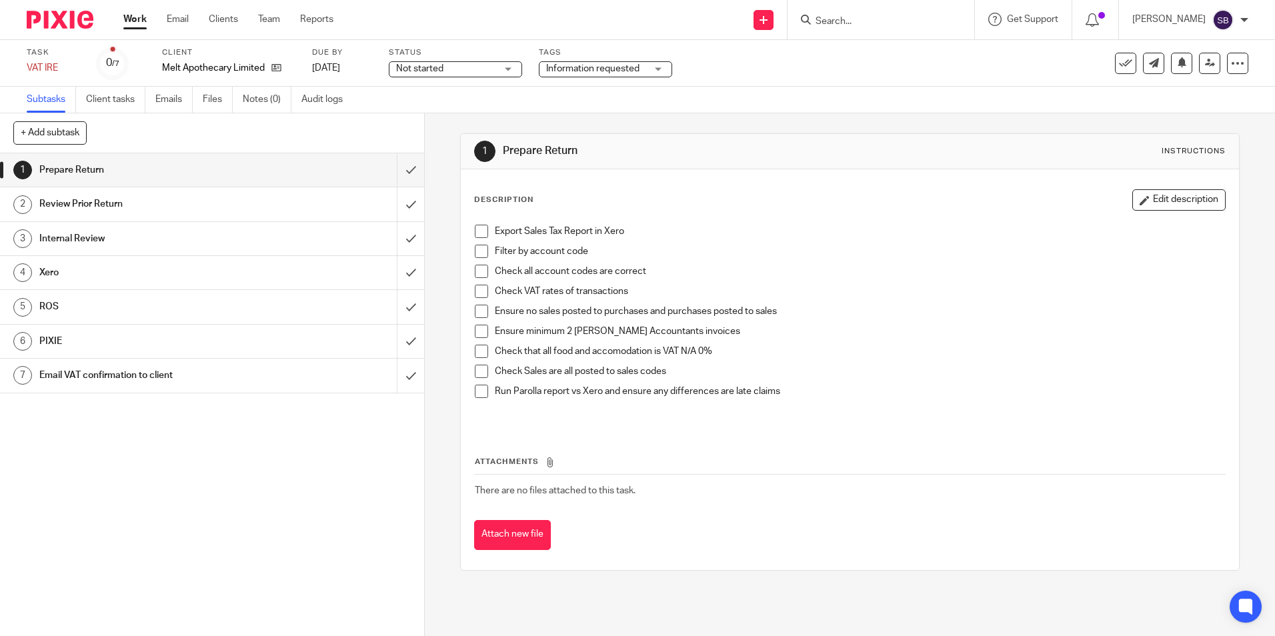
click at [141, 21] on link "Work" at bounding box center [134, 19] width 23 height 13
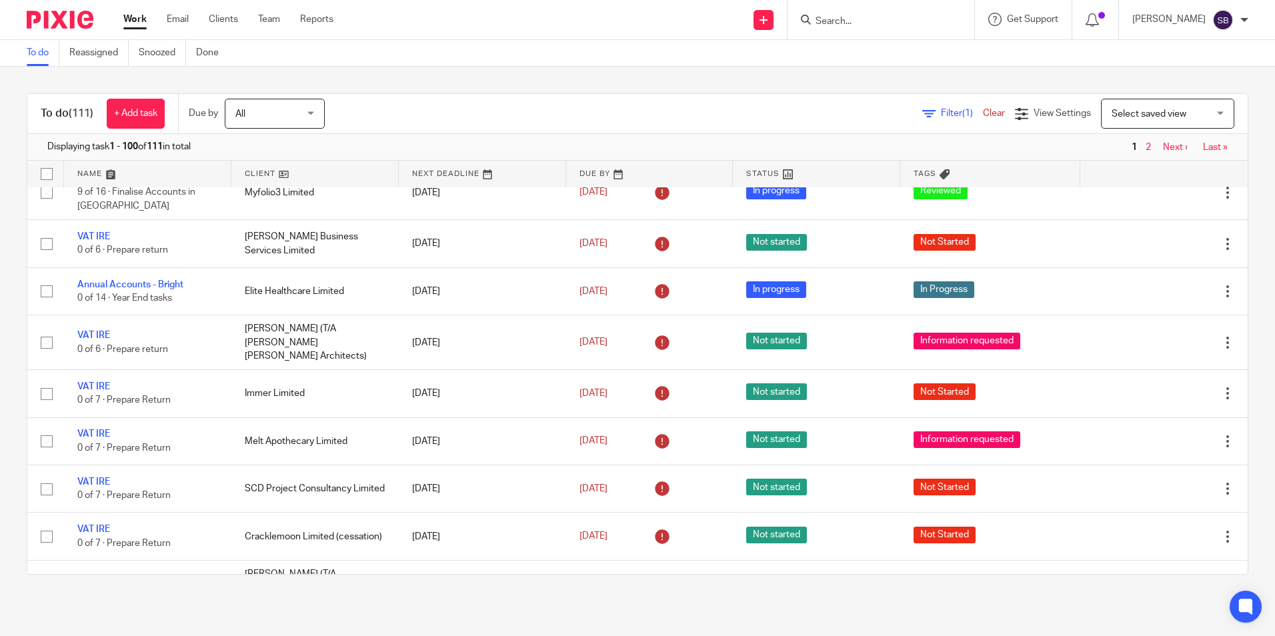
scroll to position [828, 0]
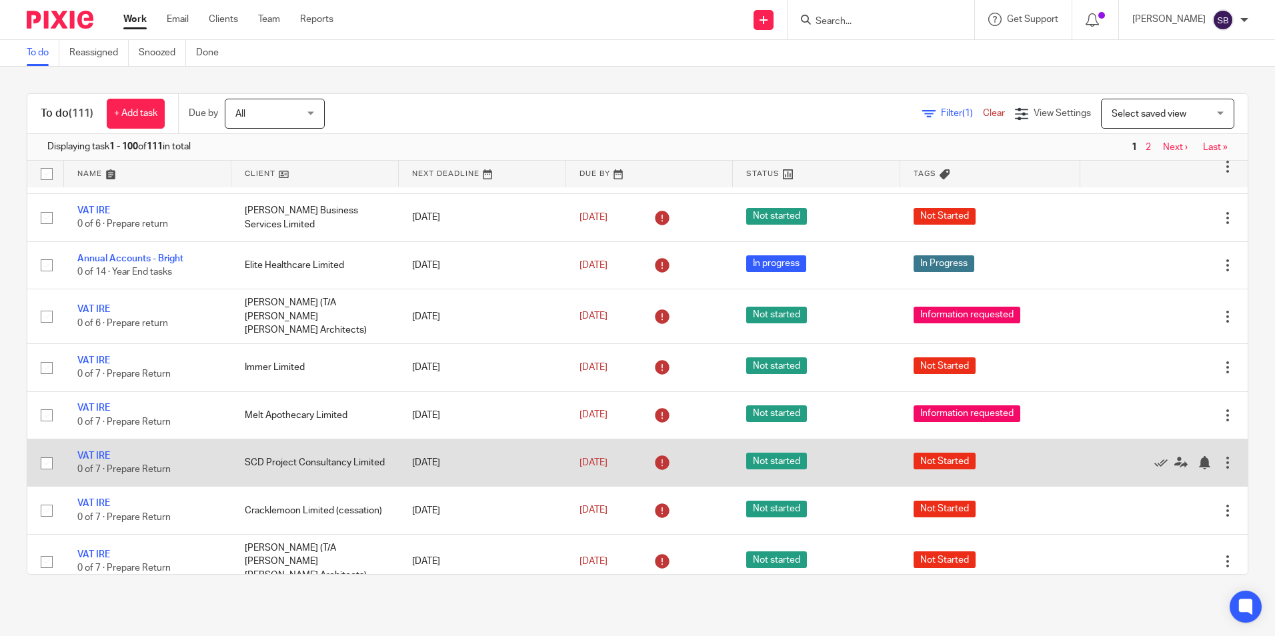
click at [101, 450] on td "VAT IRE 0 of 7 · Prepare Return" at bounding box center [147, 463] width 167 height 47
click at [99, 452] on link "VAT IRE" at bounding box center [93, 456] width 33 height 9
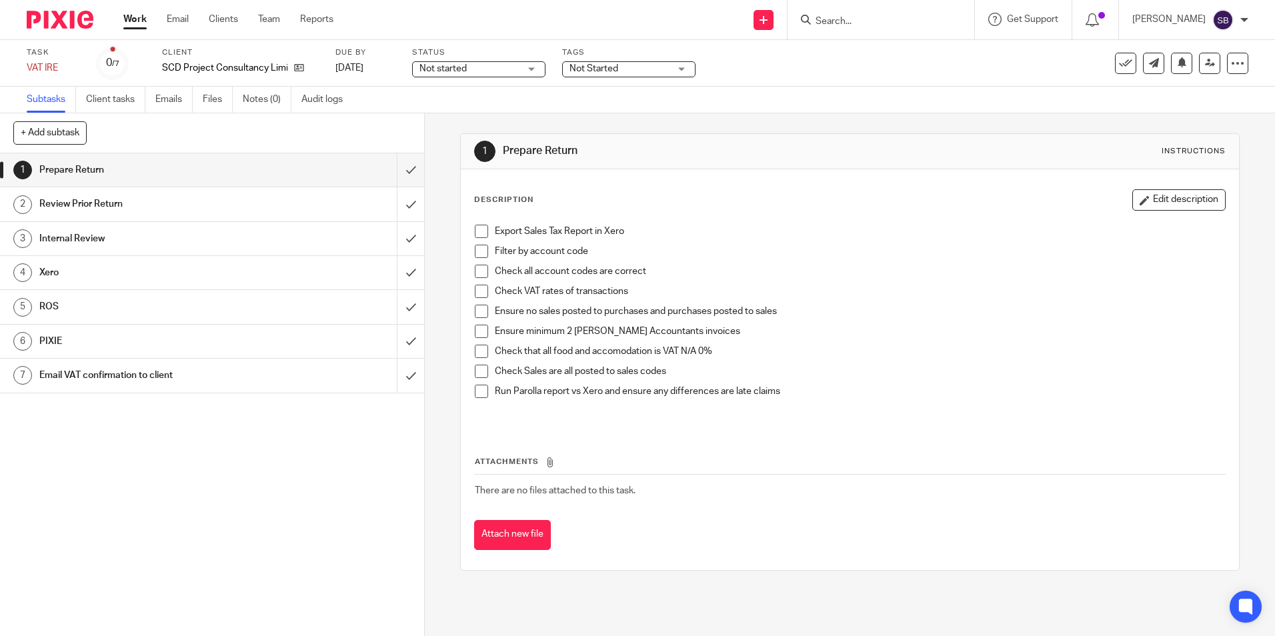
click at [685, 69] on div "Not Started" at bounding box center [628, 69] width 133 height 16
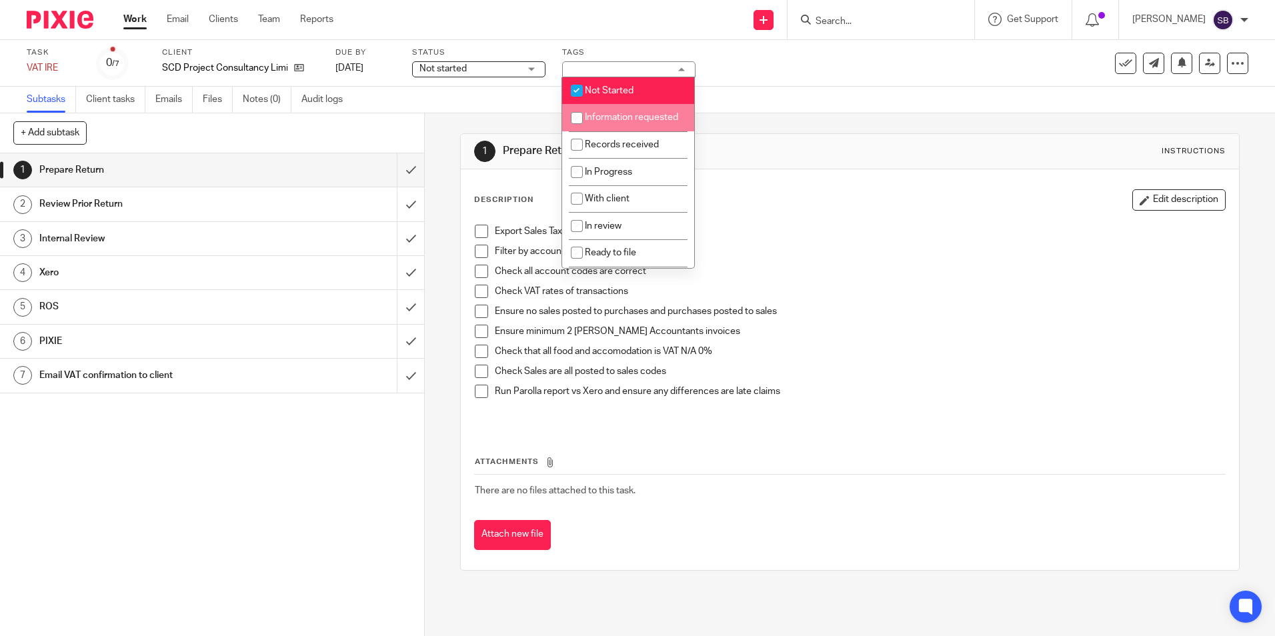
click at [576, 114] on input "checkbox" at bounding box center [576, 117] width 25 height 25
checkbox input "true"
click at [576, 89] on input "checkbox" at bounding box center [576, 90] width 25 height 25
checkbox input "false"
click at [143, 19] on link "Work" at bounding box center [134, 19] width 23 height 13
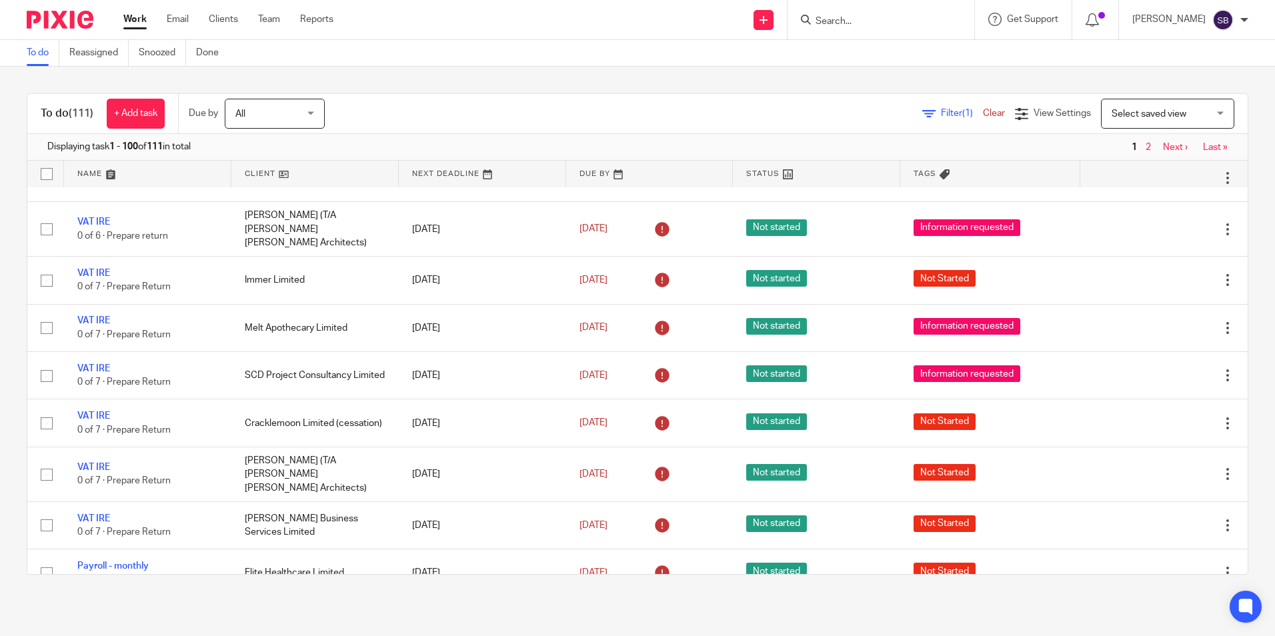
scroll to position [933, 0]
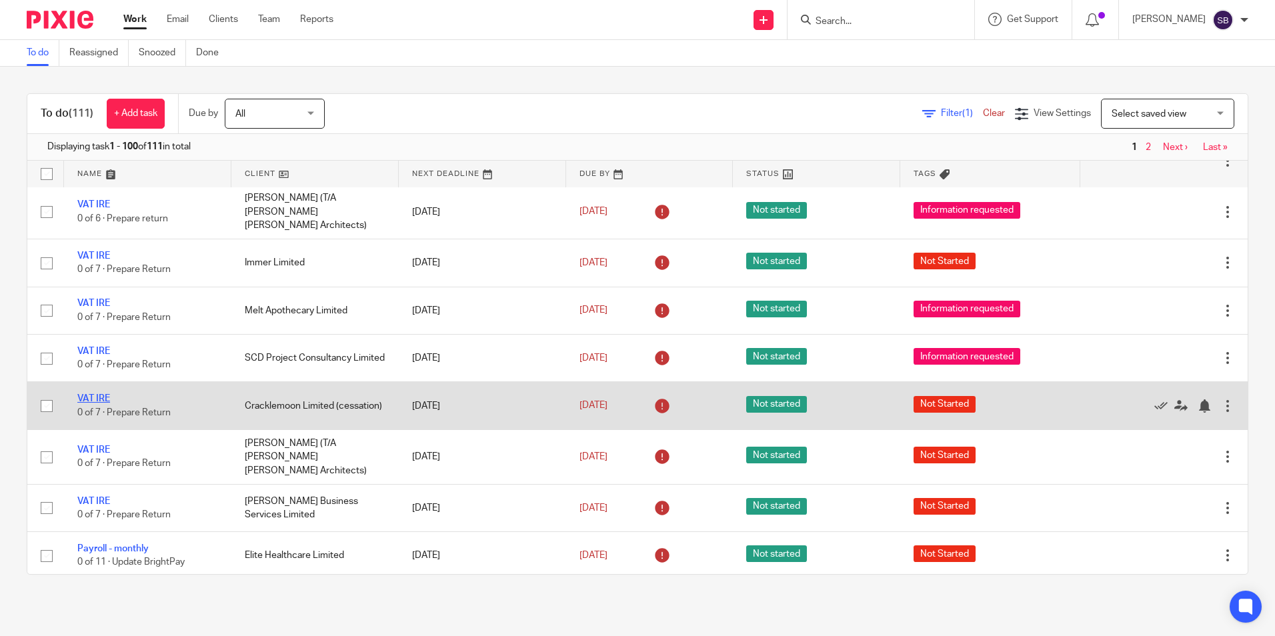
click at [109, 403] on link "VAT IRE" at bounding box center [93, 398] width 33 height 9
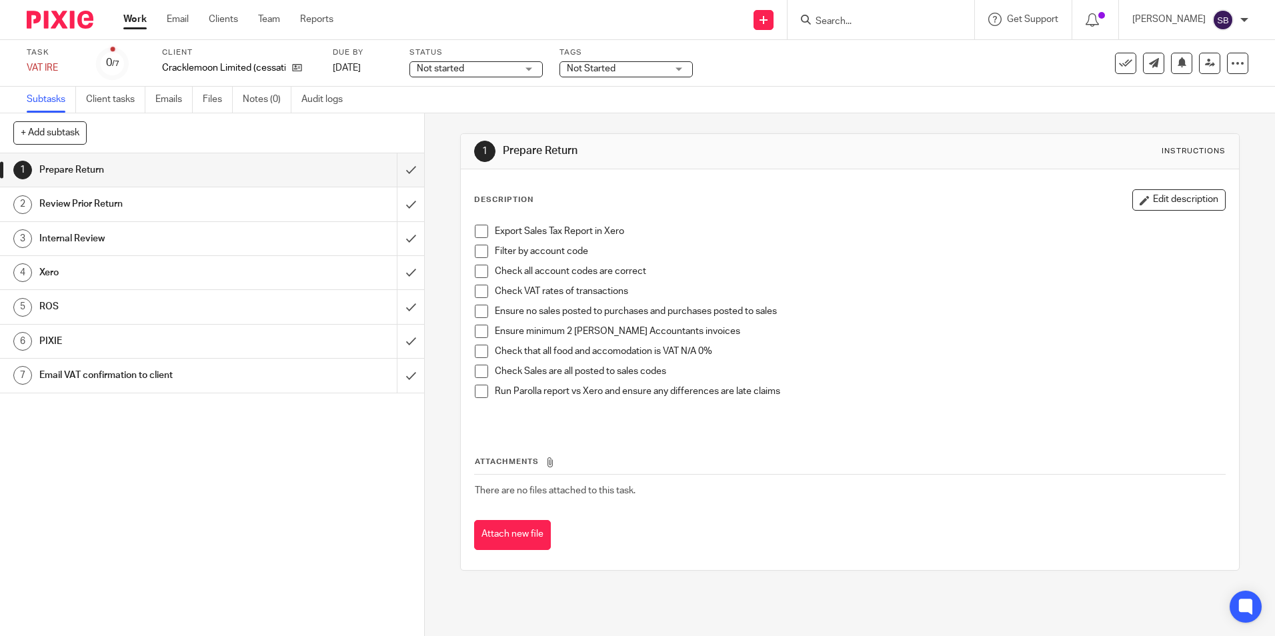
click at [681, 69] on div "Not Started" at bounding box center [626, 69] width 133 height 16
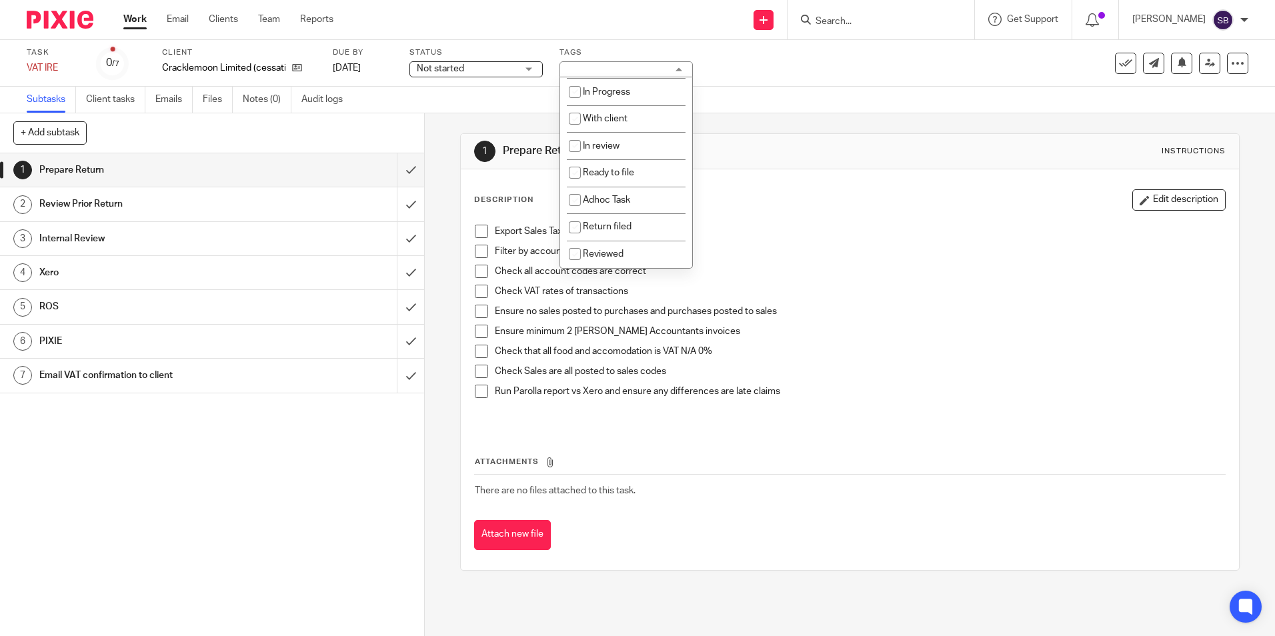
scroll to position [93, 0]
click at [573, 227] on input "checkbox" at bounding box center [574, 227] width 25 height 25
checkbox input "true"
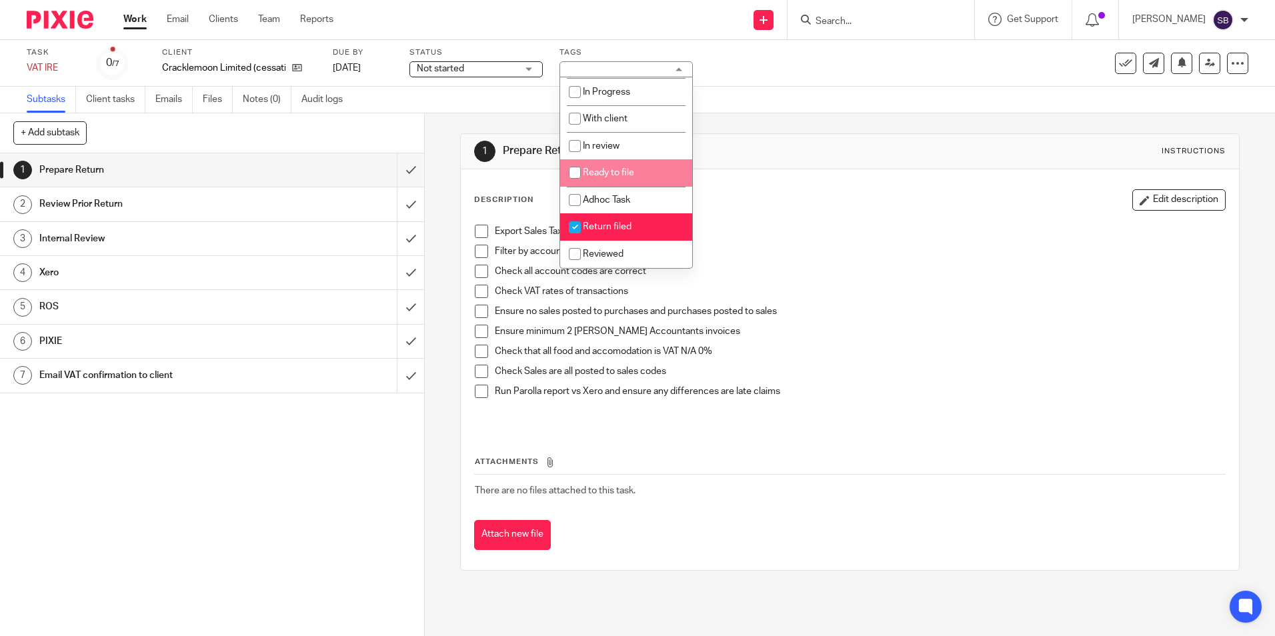
scroll to position [0, 0]
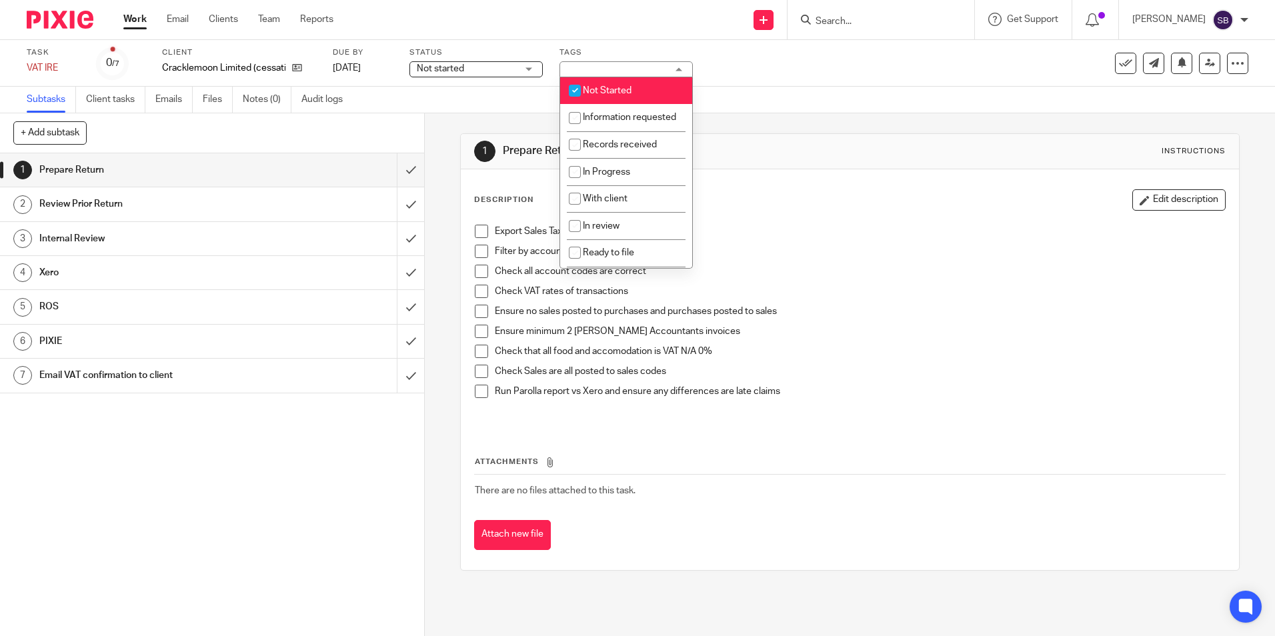
click at [577, 88] on input "checkbox" at bounding box center [574, 90] width 25 height 25
checkbox input "false"
click at [136, 19] on link "Work" at bounding box center [134, 19] width 23 height 13
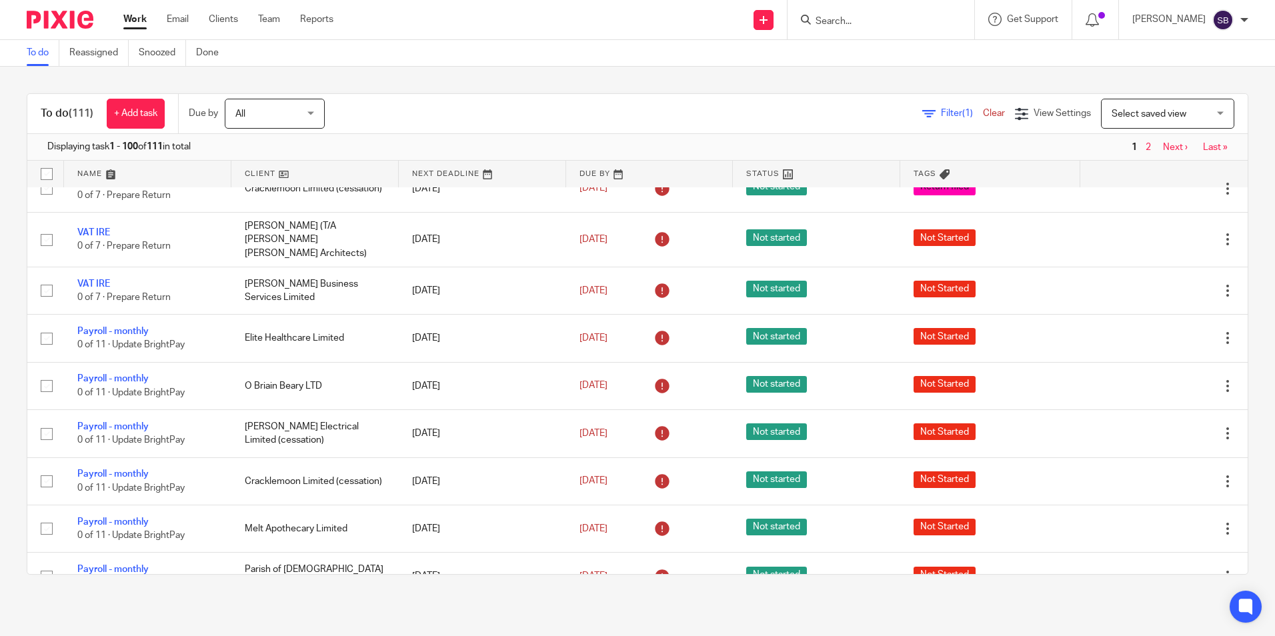
scroll to position [1167, 0]
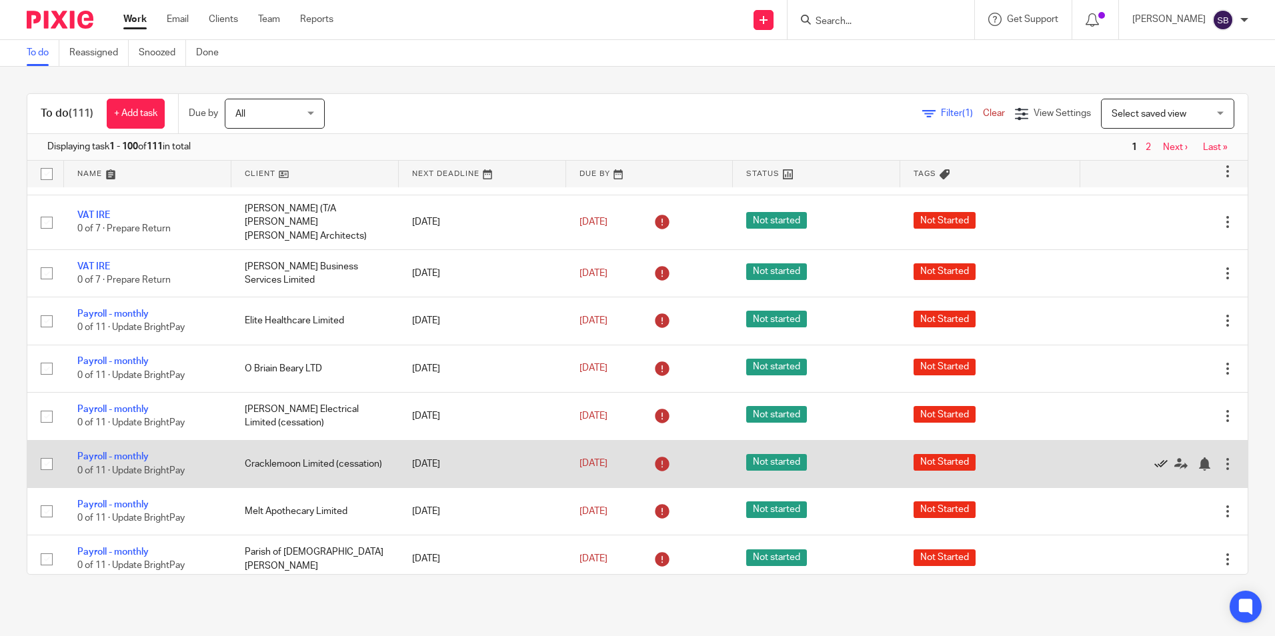
click at [1155, 458] on icon at bounding box center [1161, 464] width 13 height 13
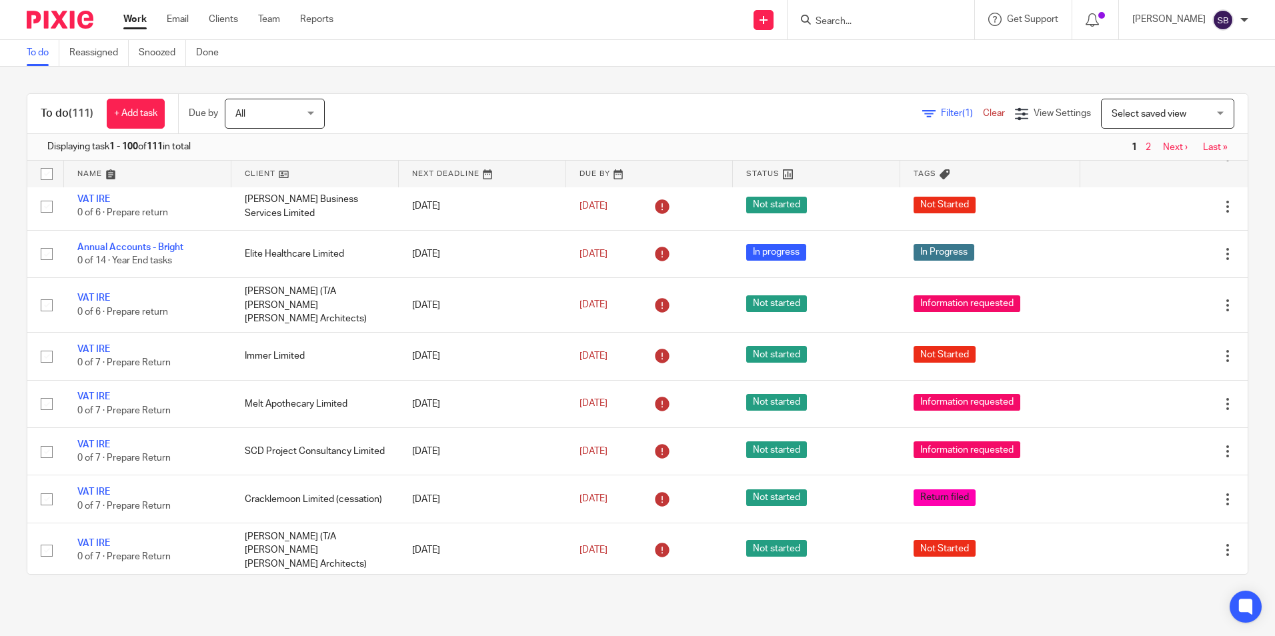
scroll to position [917, 0]
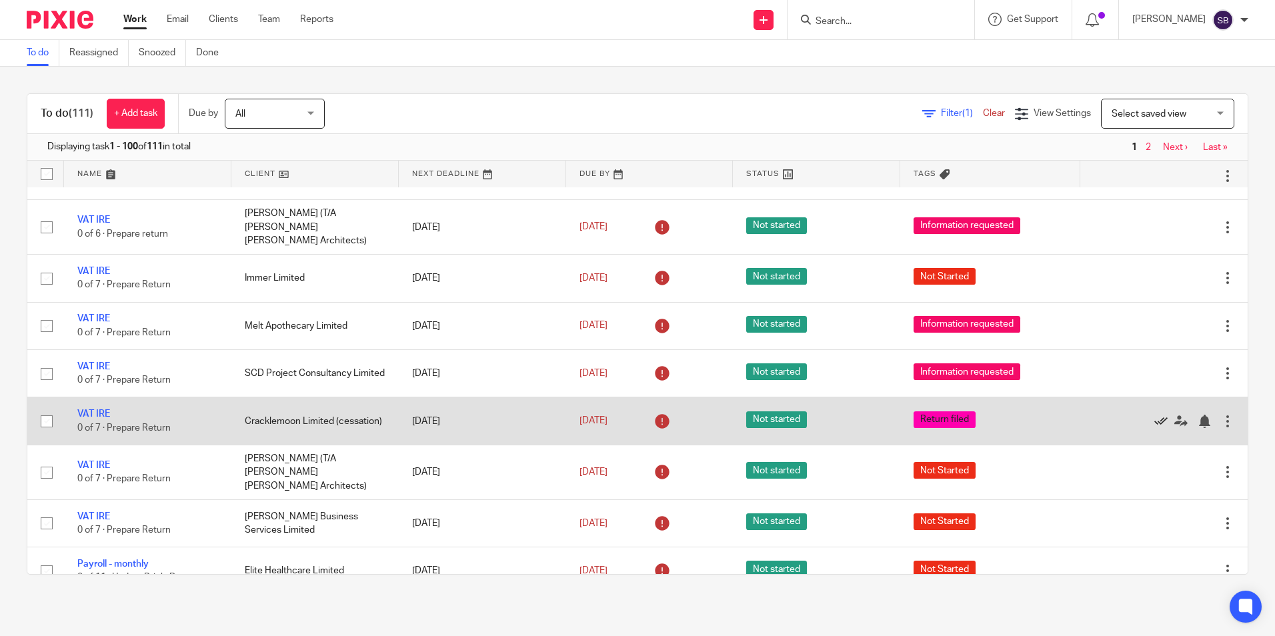
click at [1155, 418] on icon at bounding box center [1161, 421] width 13 height 13
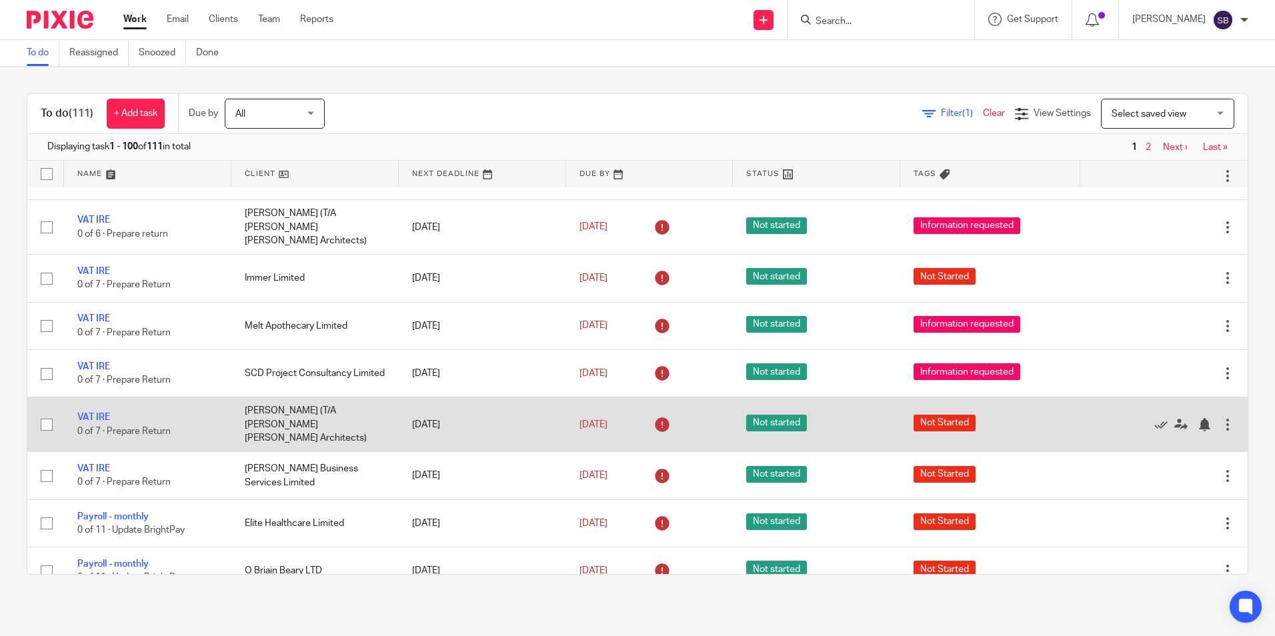
click at [1221, 421] on div at bounding box center [1227, 424] width 13 height 13
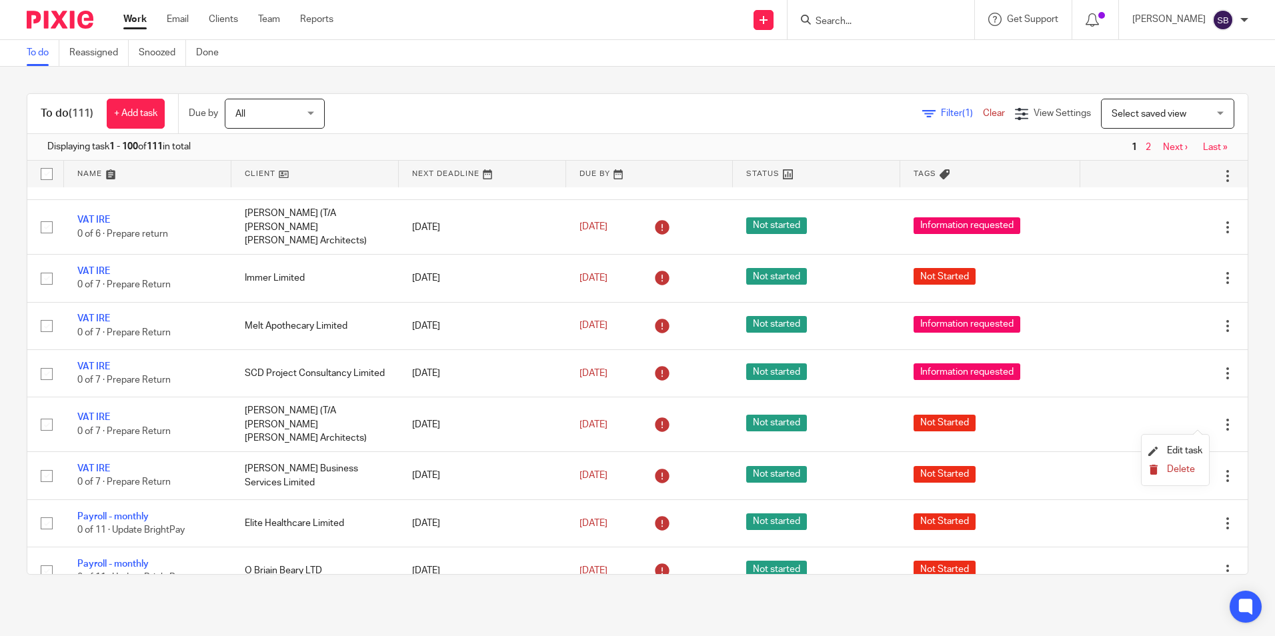
click at [1182, 468] on span "Delete" at bounding box center [1181, 469] width 28 height 9
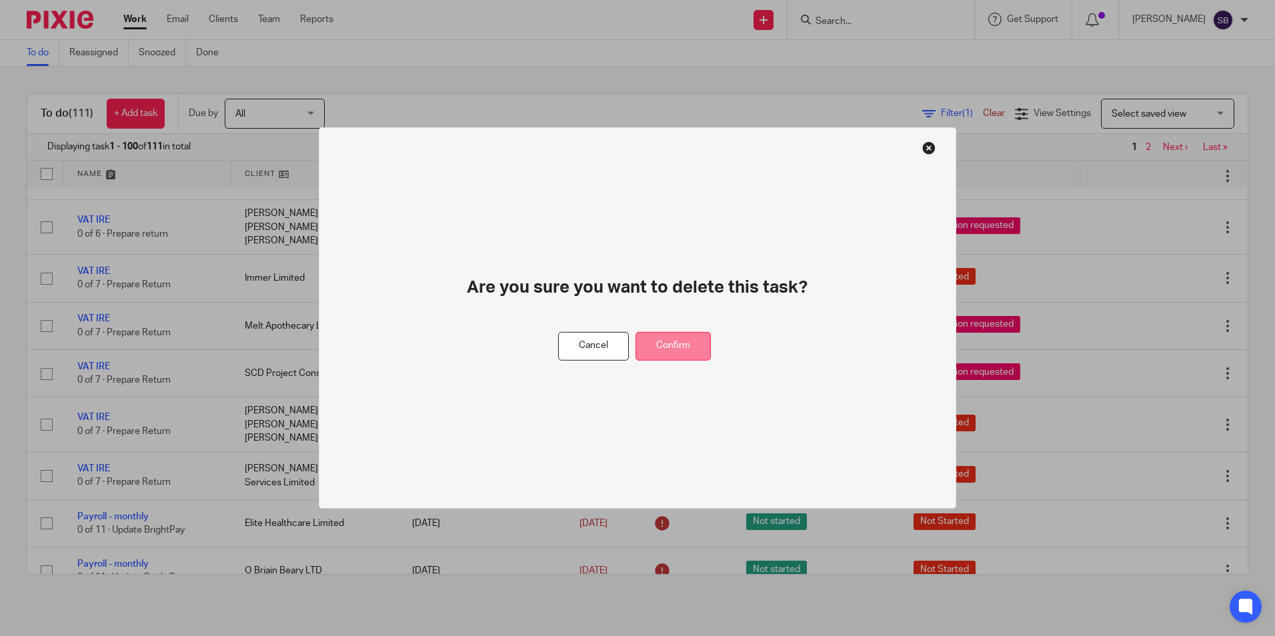
click at [670, 339] on button "Confirm" at bounding box center [673, 346] width 75 height 29
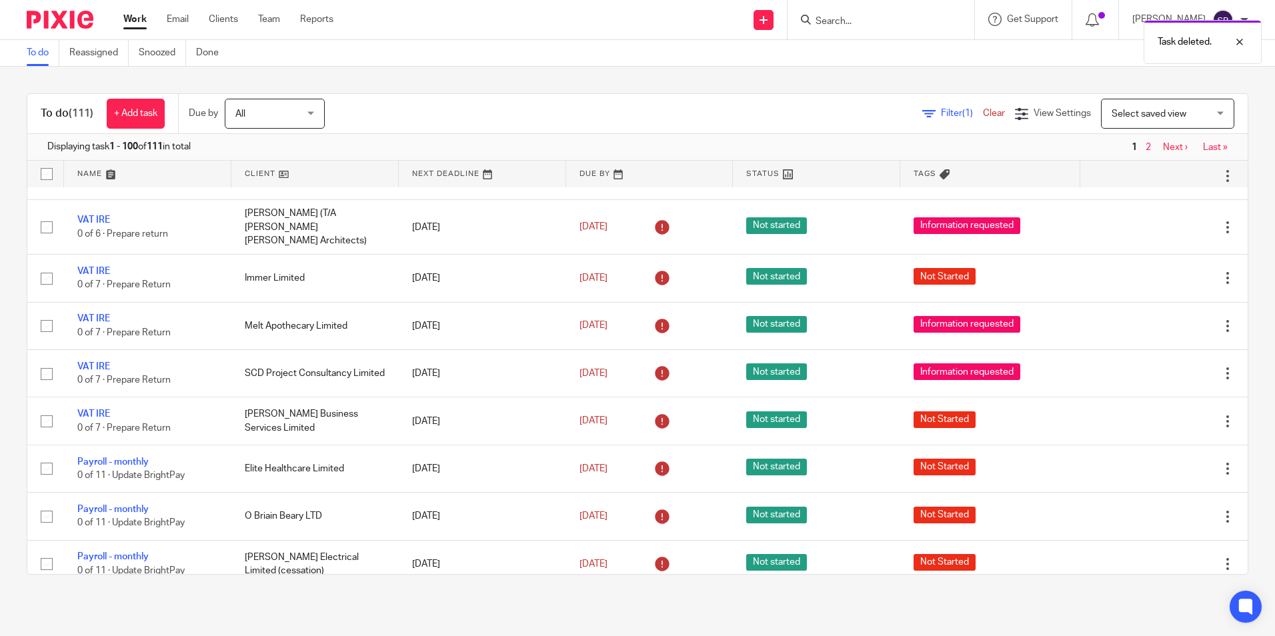
scroll to position [934, 0]
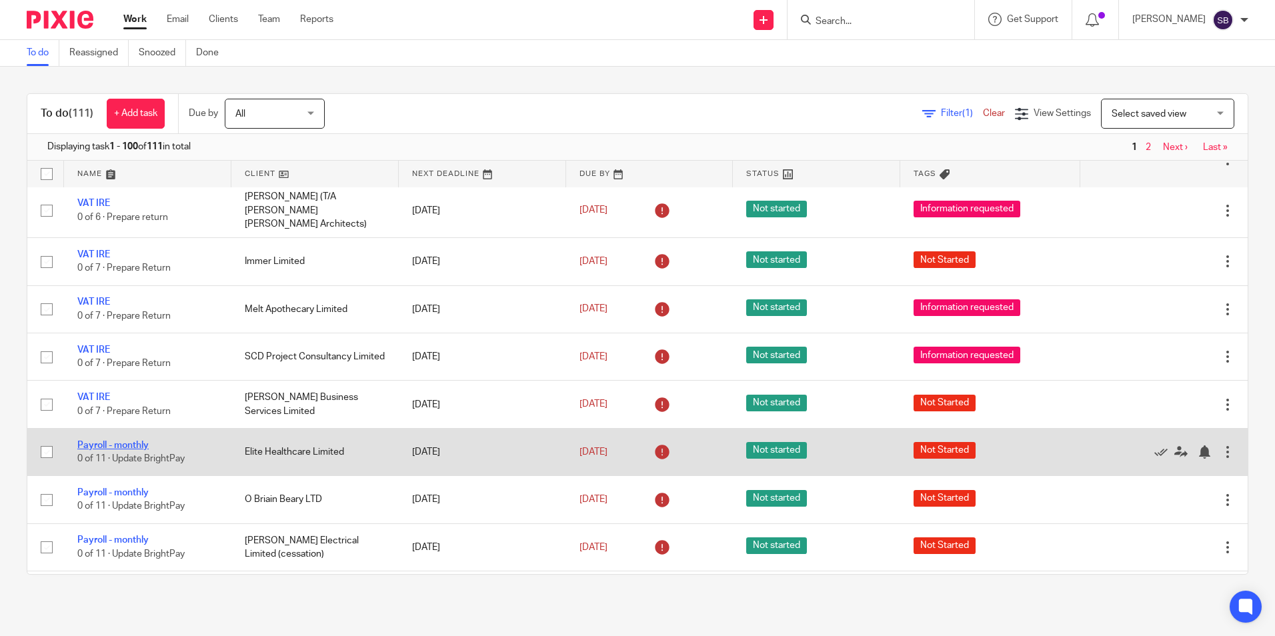
click at [127, 441] on link "Payroll - monthly" at bounding box center [112, 445] width 71 height 9
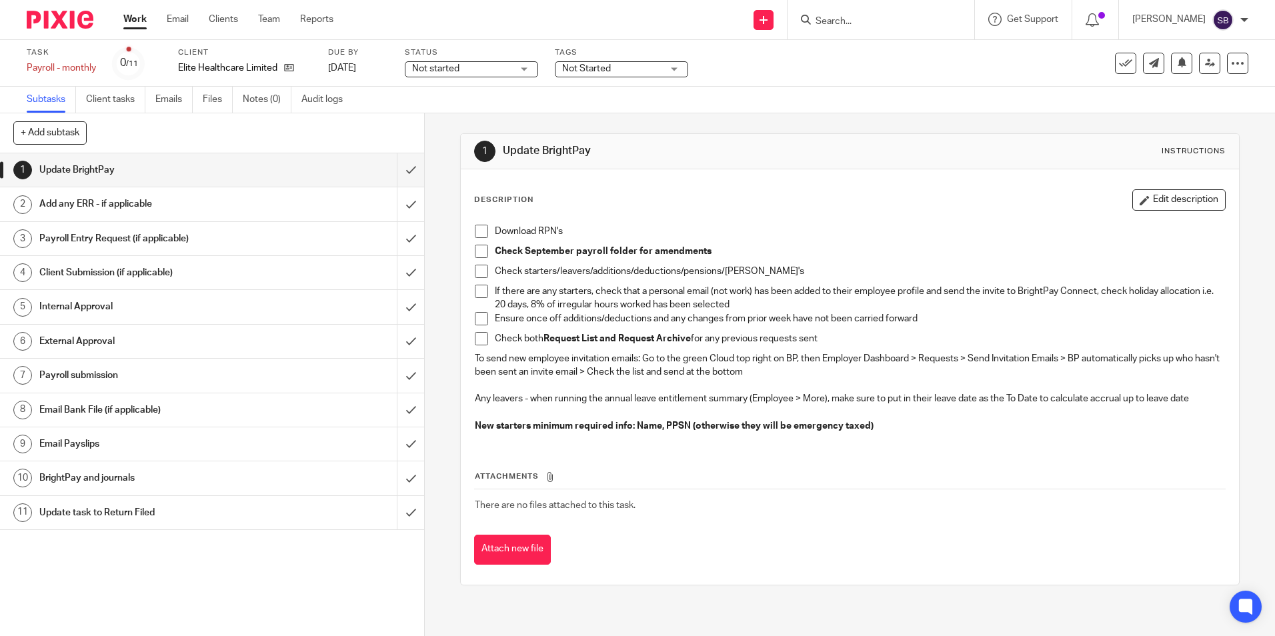
click at [526, 67] on div "Not started Not started" at bounding box center [471, 69] width 133 height 16
click at [360, 65] on link "[DATE]" at bounding box center [358, 68] width 60 height 14
click at [129, 15] on link "Work" at bounding box center [134, 19] width 23 height 13
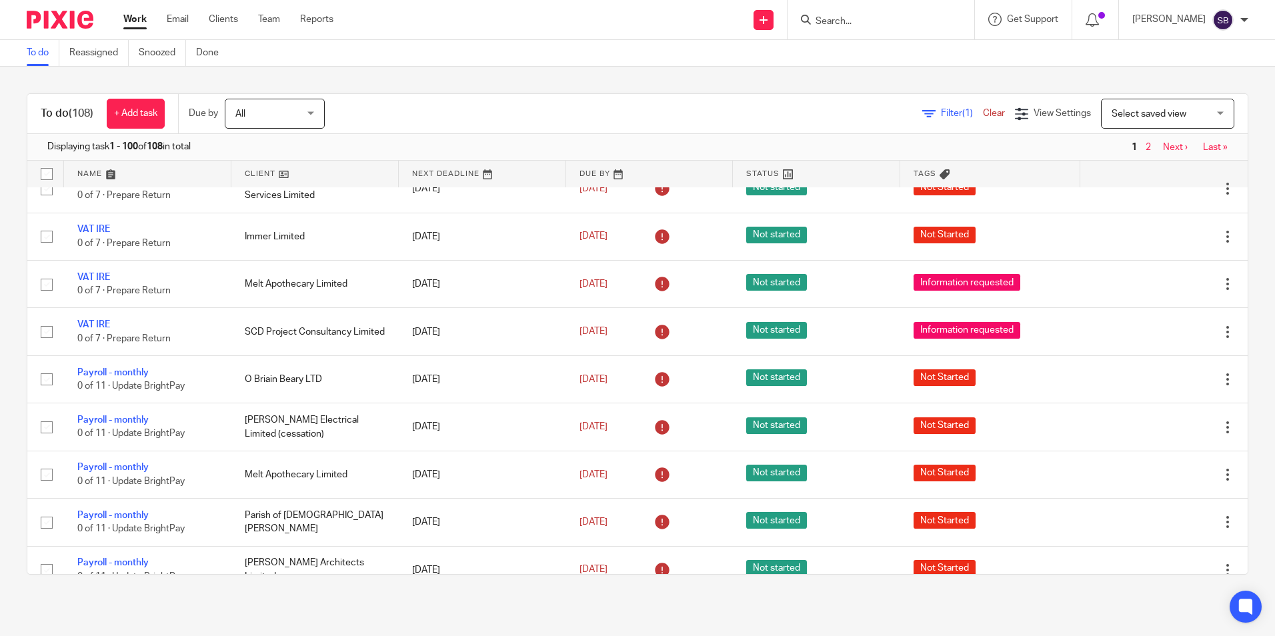
scroll to position [1059, 0]
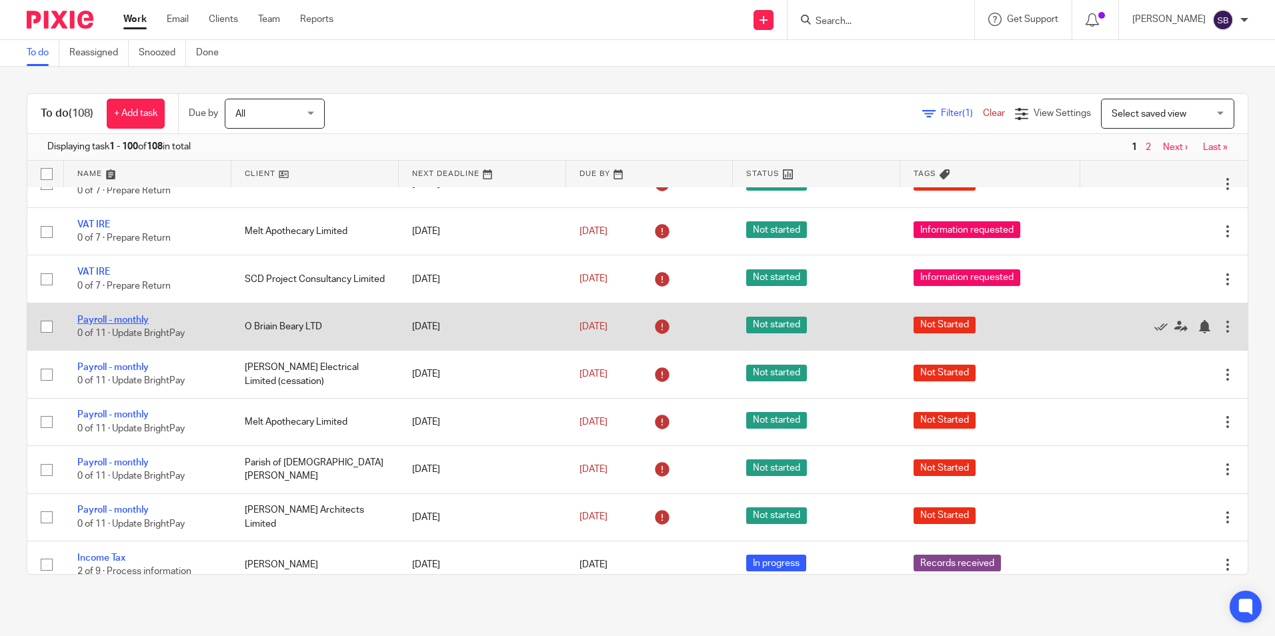
click at [133, 318] on link "Payroll - monthly" at bounding box center [112, 320] width 71 height 9
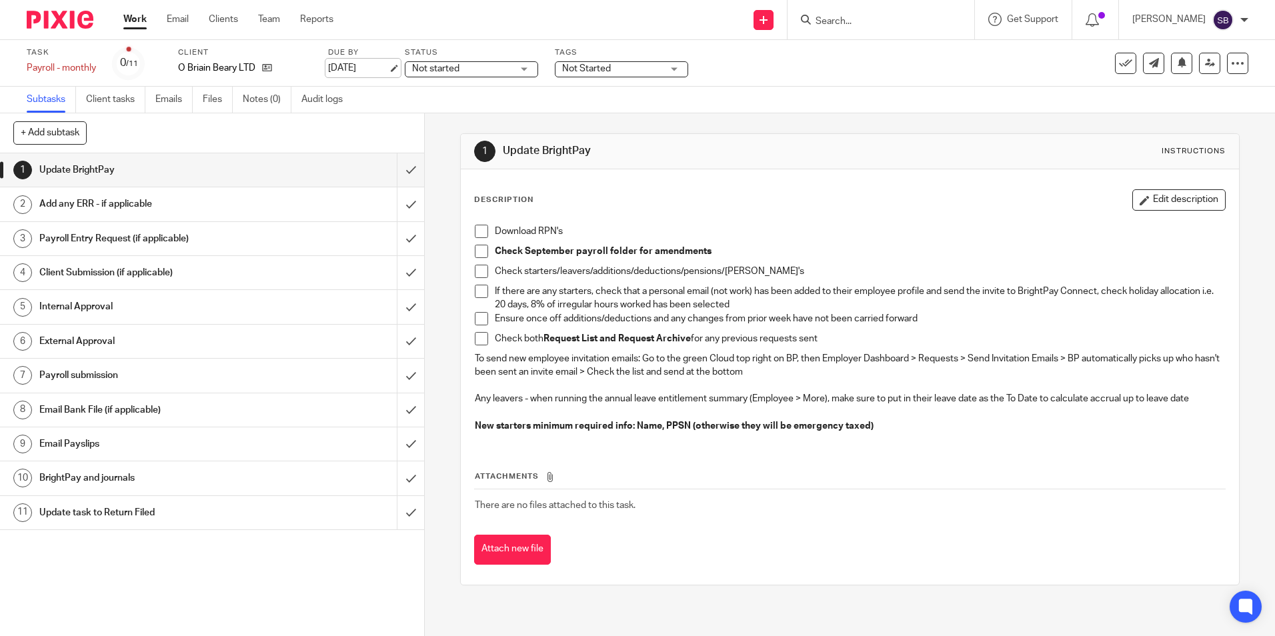
click at [388, 64] on link "[DATE]" at bounding box center [358, 68] width 60 height 14
click at [135, 17] on link "Work" at bounding box center [134, 19] width 23 height 13
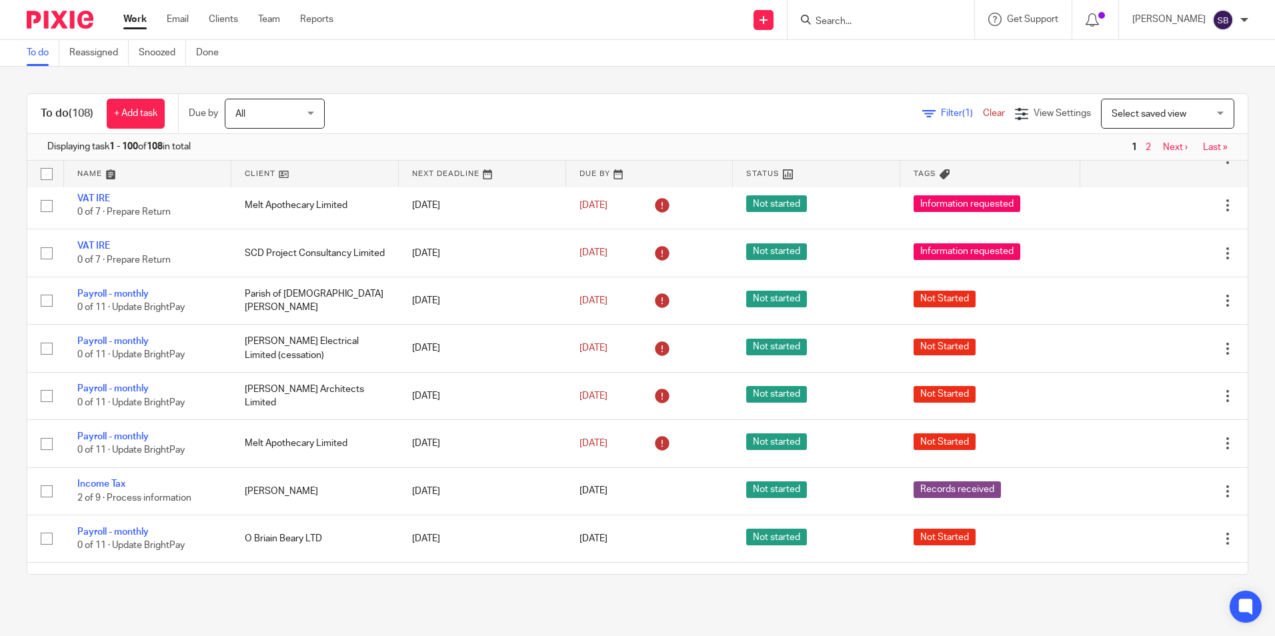
scroll to position [1059, 0]
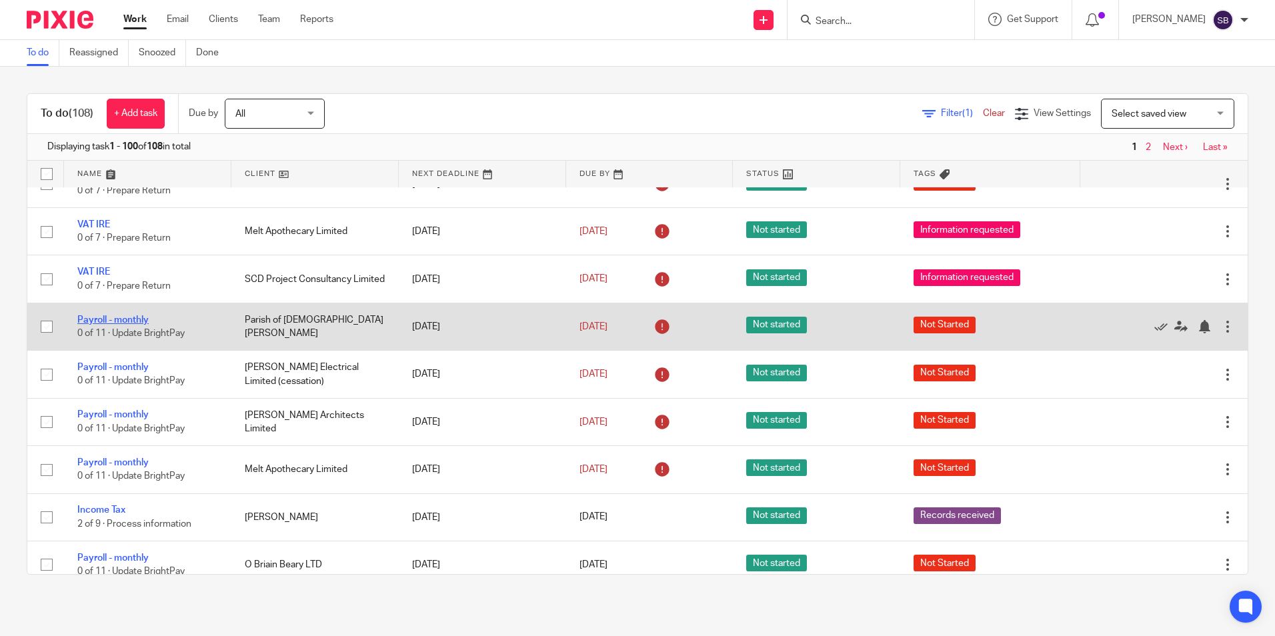
click at [124, 319] on link "Payroll - monthly" at bounding box center [112, 320] width 71 height 9
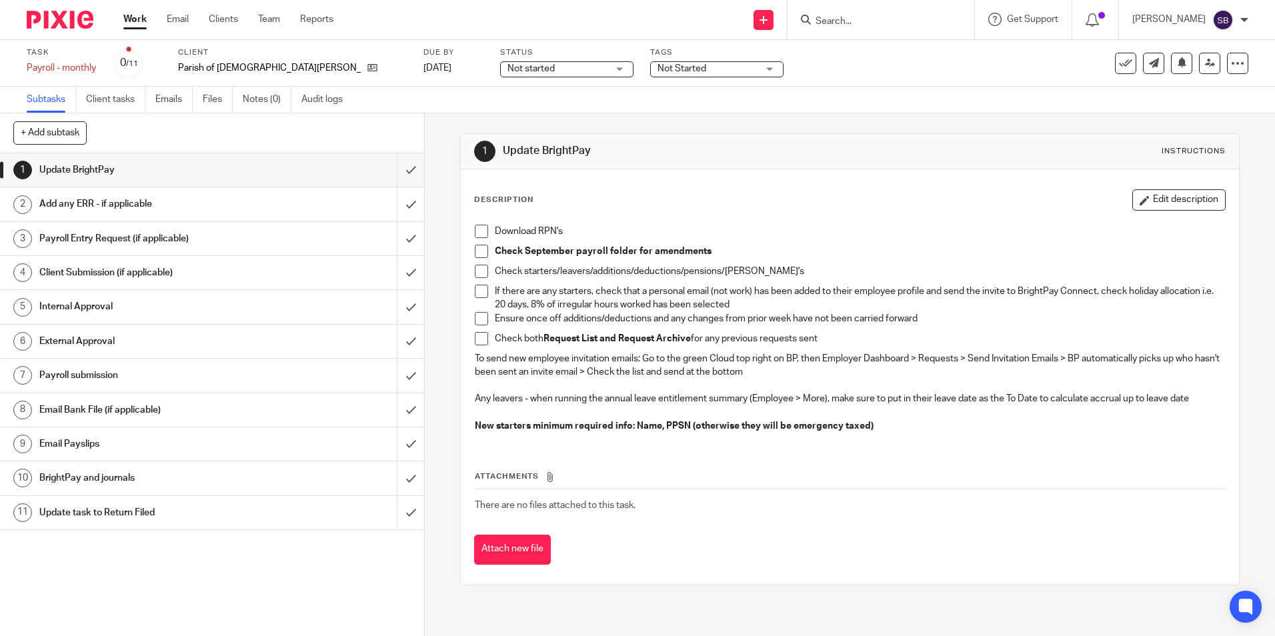
click at [397, 67] on div "Task Payroll - monthly Save Payroll - monthly 0 /11 Client Parish of [DEMOGRAPH…" at bounding box center [536, 63] width 1019 height 32
click at [424, 69] on link "[DATE]" at bounding box center [454, 68] width 60 height 14
click at [136, 18] on link "Work" at bounding box center [134, 19] width 23 height 13
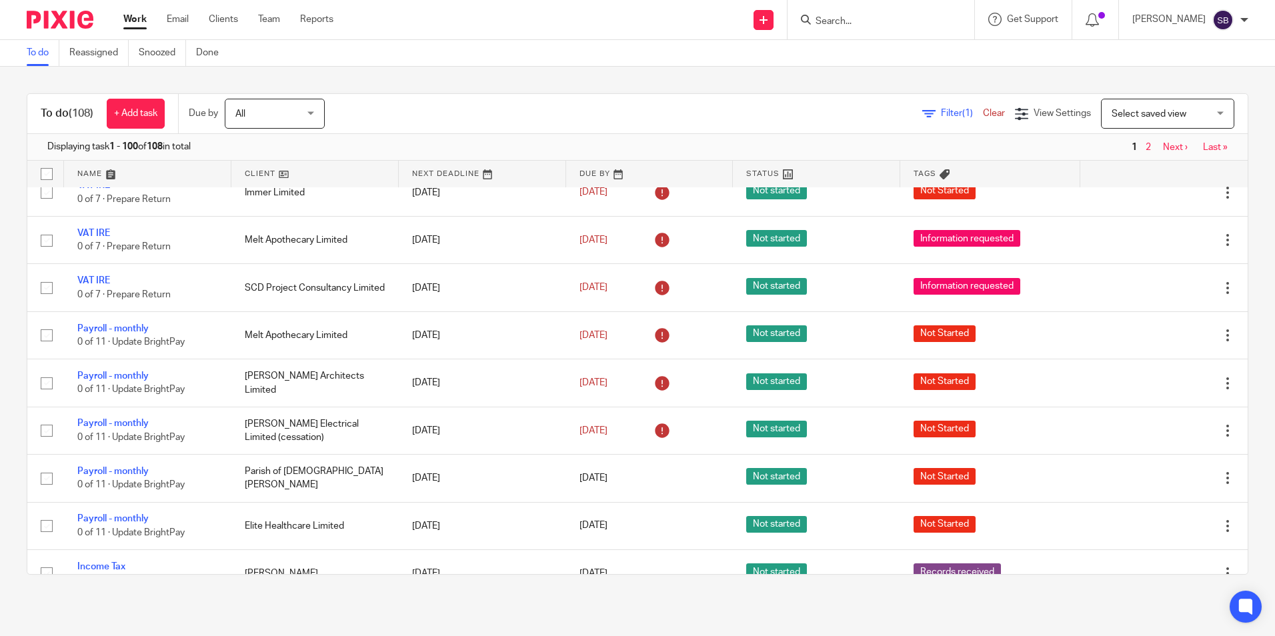
scroll to position [1068, 0]
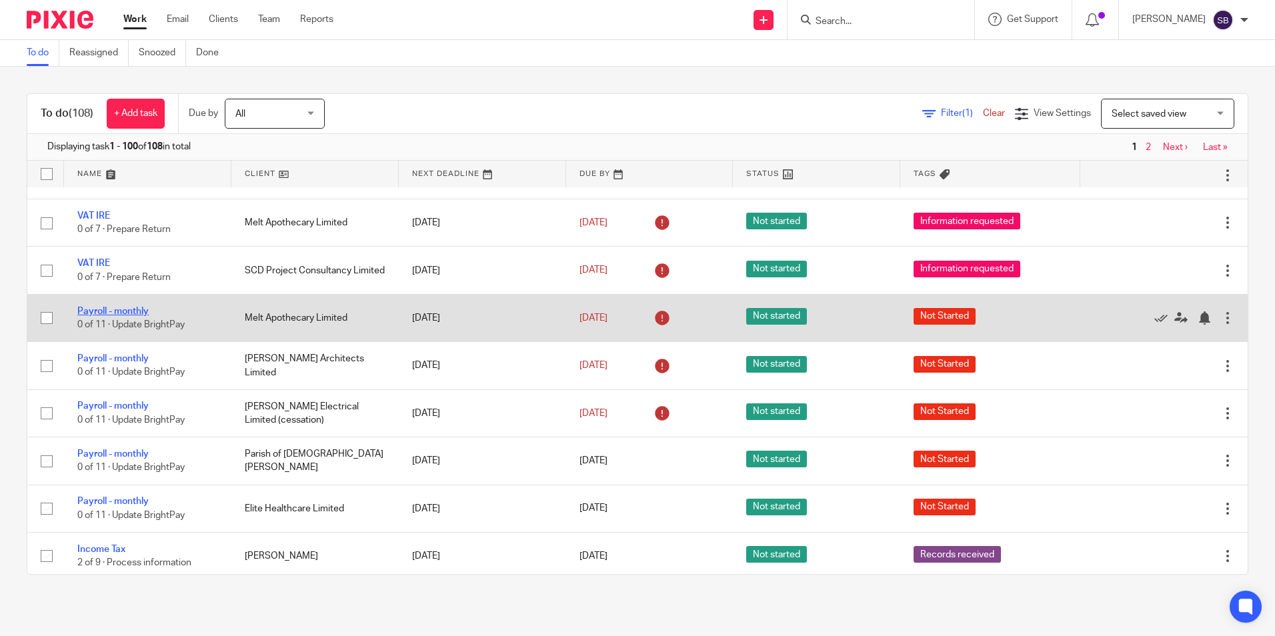
click at [127, 311] on link "Payroll - monthly" at bounding box center [112, 311] width 71 height 9
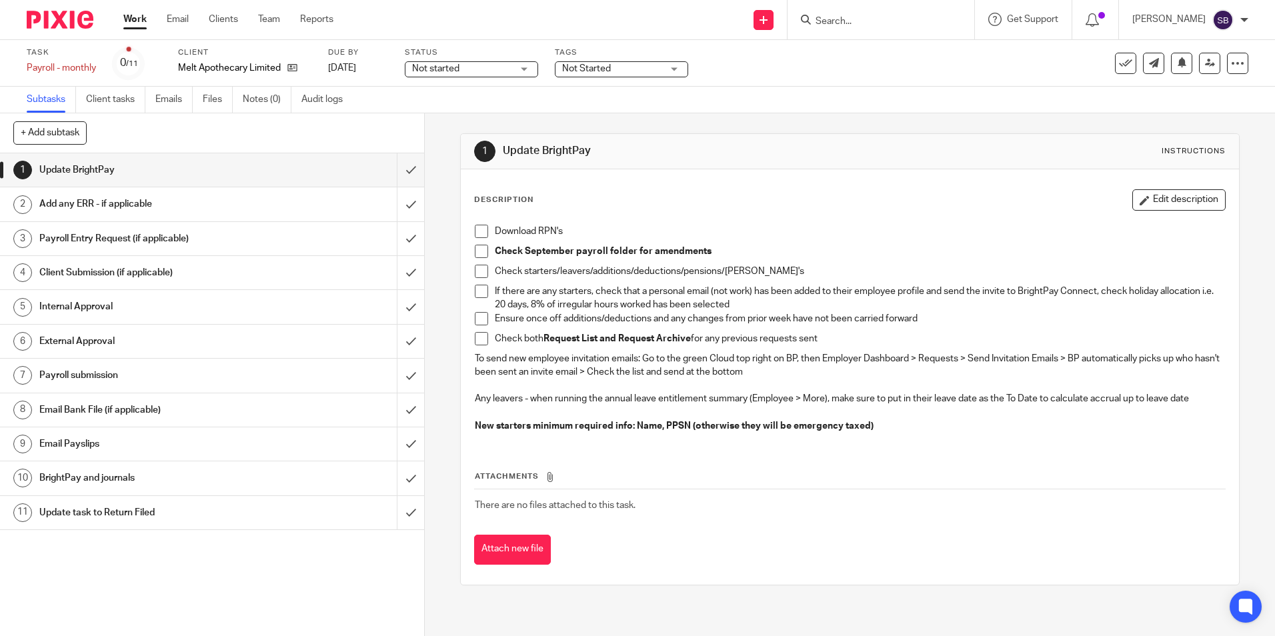
click at [397, 67] on div "Task Payroll - monthly Save Payroll - monthly 0 /11 Client Melt Apothecary Limi…" at bounding box center [536, 63] width 1019 height 32
click at [388, 66] on link "[DATE]" at bounding box center [358, 68] width 60 height 14
click at [132, 13] on link "Work" at bounding box center [134, 19] width 23 height 13
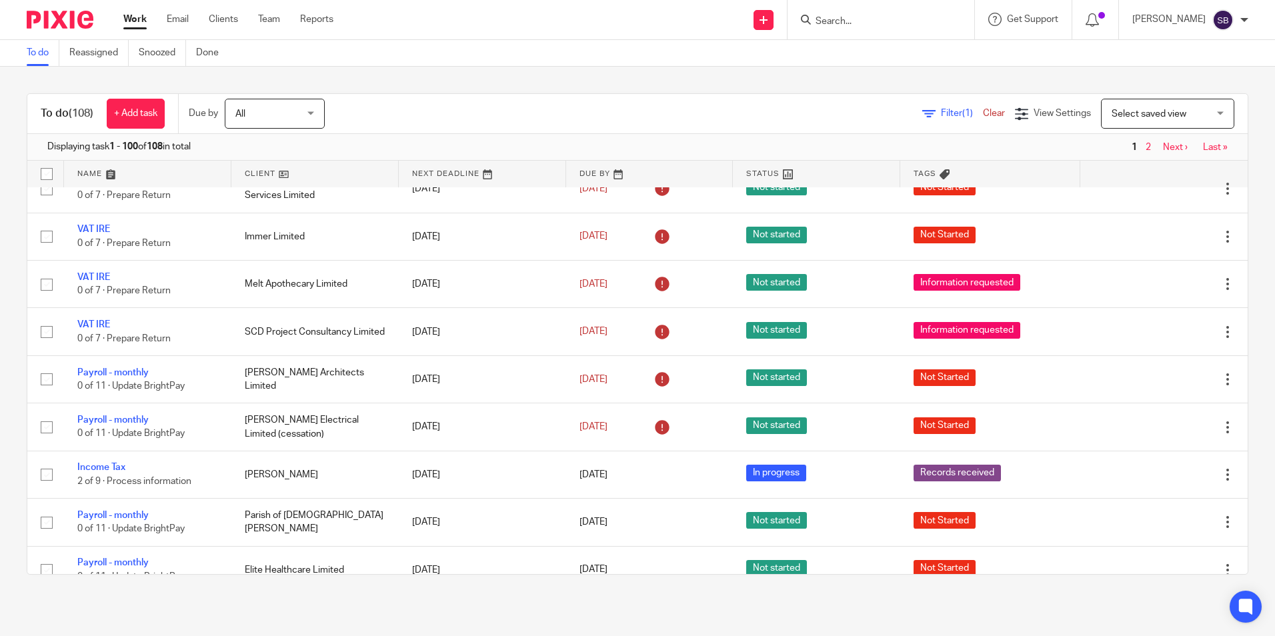
scroll to position [1033, 0]
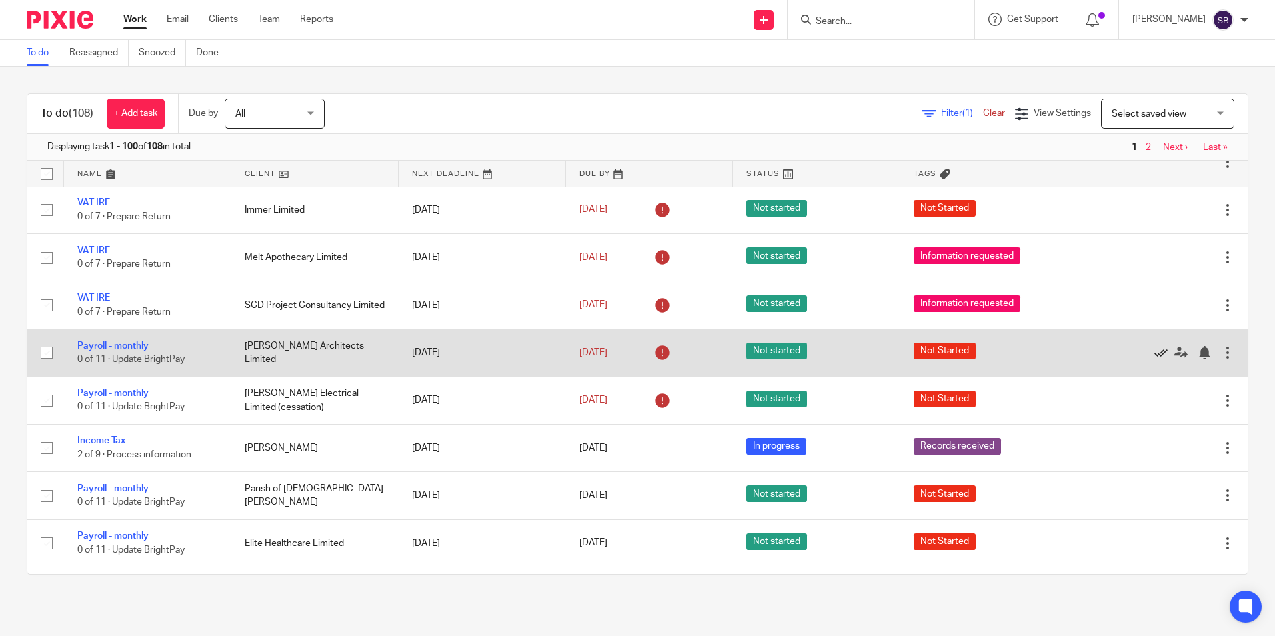
click at [1155, 354] on icon at bounding box center [1161, 352] width 13 height 13
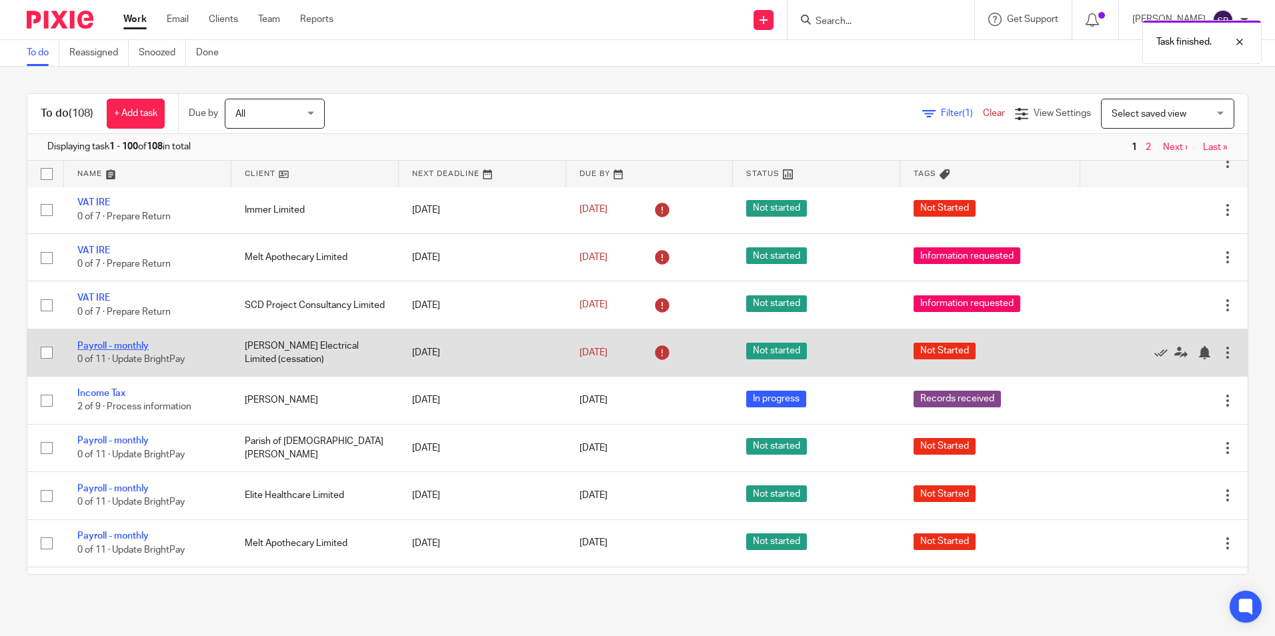
click at [133, 344] on link "Payroll - monthly" at bounding box center [112, 346] width 71 height 9
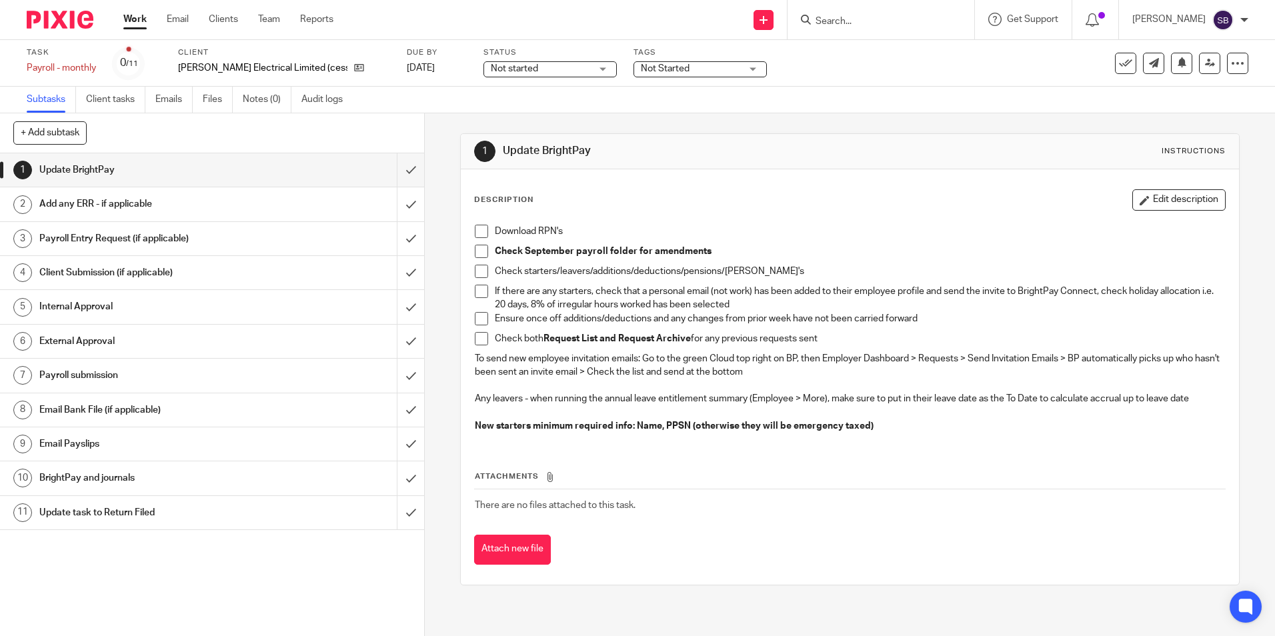
click at [441, 63] on div "Task Payroll - monthly Save Payroll - monthly 0 /11 Client [PERSON_NAME] Electr…" at bounding box center [536, 63] width 1019 height 32
click at [435, 65] on link "[DATE]" at bounding box center [437, 68] width 60 height 14
click at [131, 19] on link "Work" at bounding box center [134, 19] width 23 height 13
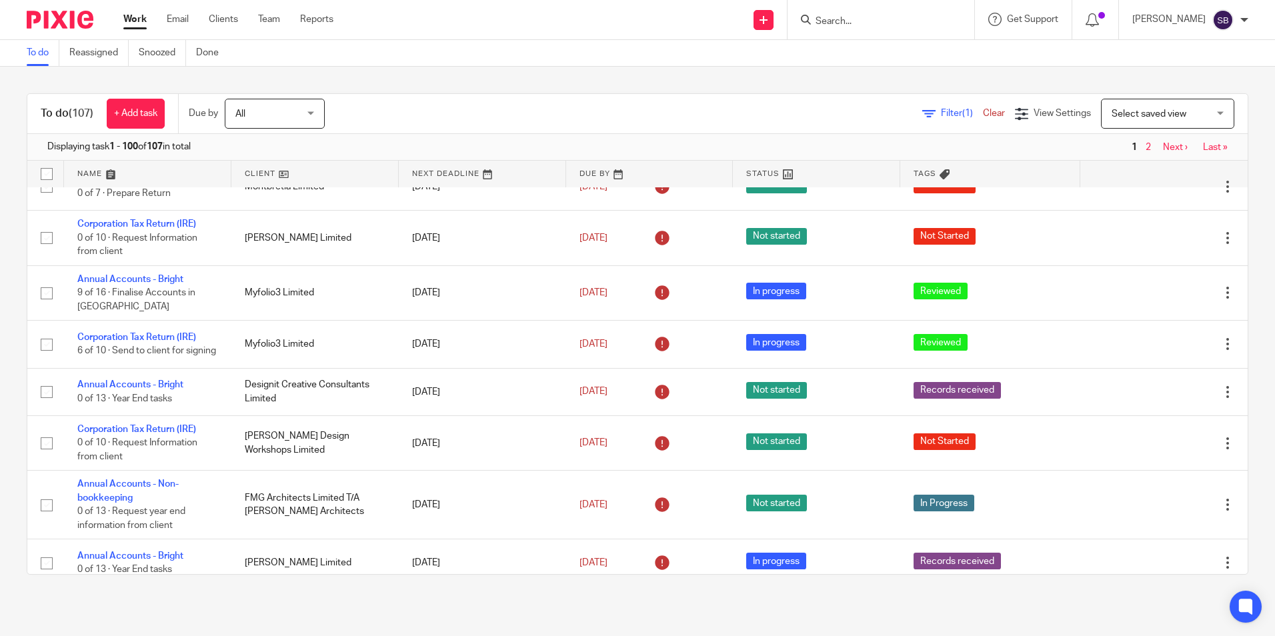
scroll to position [70, 0]
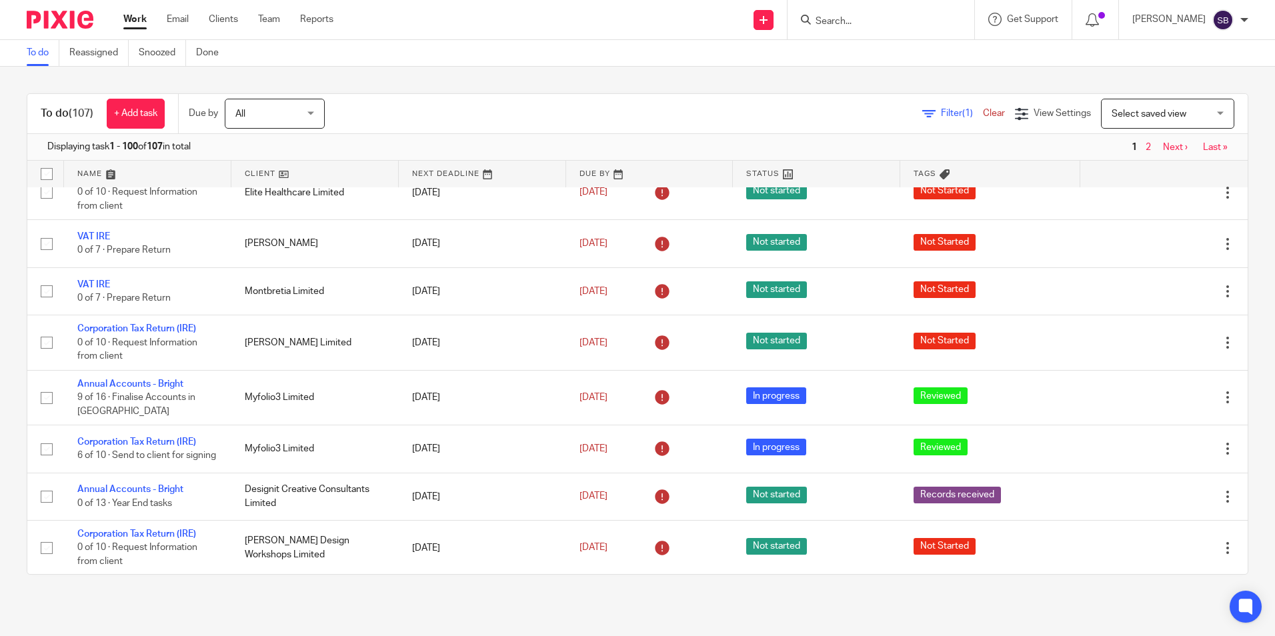
drag, startPoint x: 272, startPoint y: 19, endPoint x: 251, endPoint y: 11, distance: 21.6
click at [272, 19] on link "Team" at bounding box center [269, 19] width 22 height 13
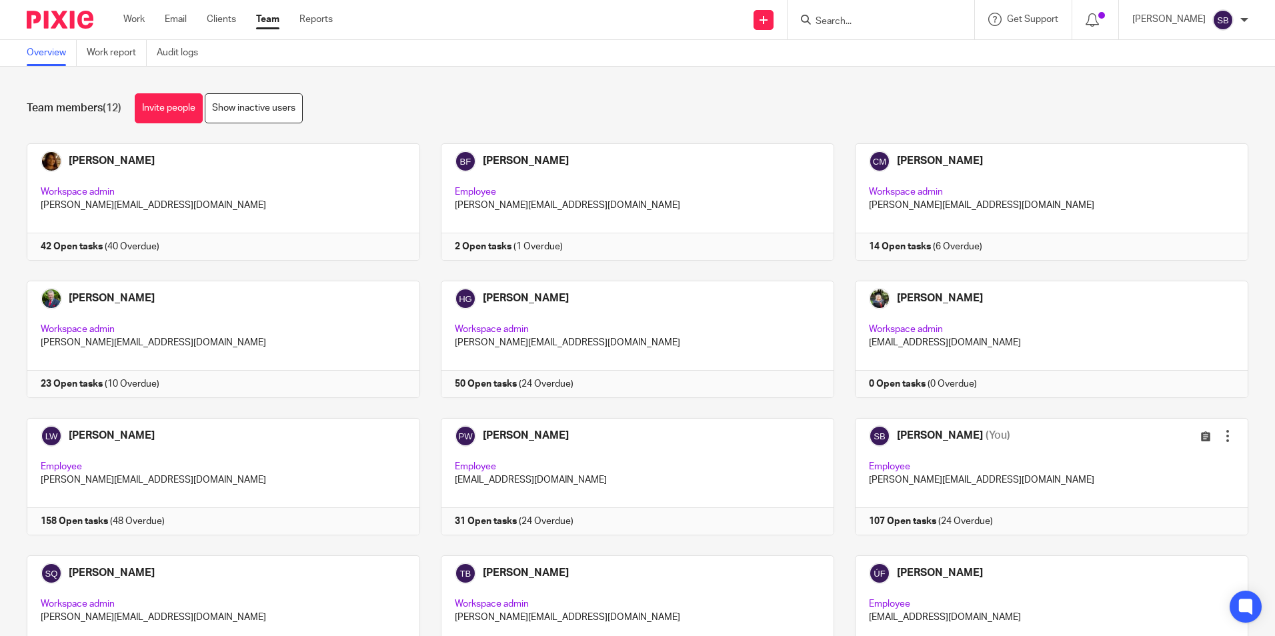
scroll to position [83, 0]
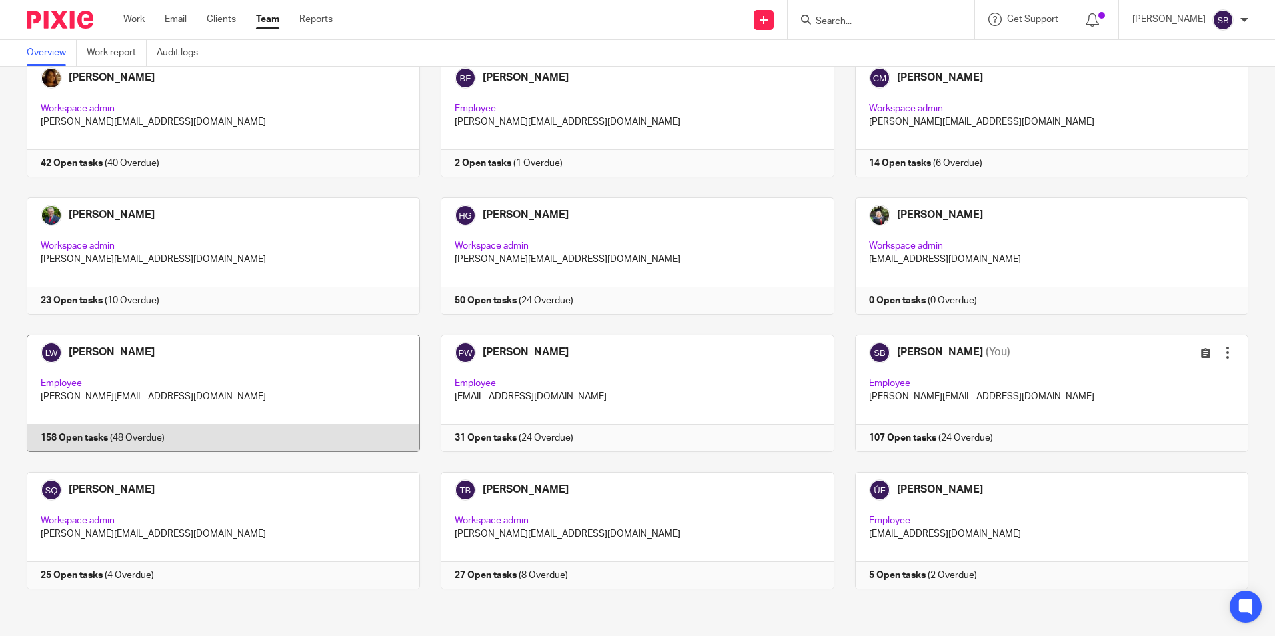
click at [109, 354] on link at bounding box center [213, 393] width 414 height 117
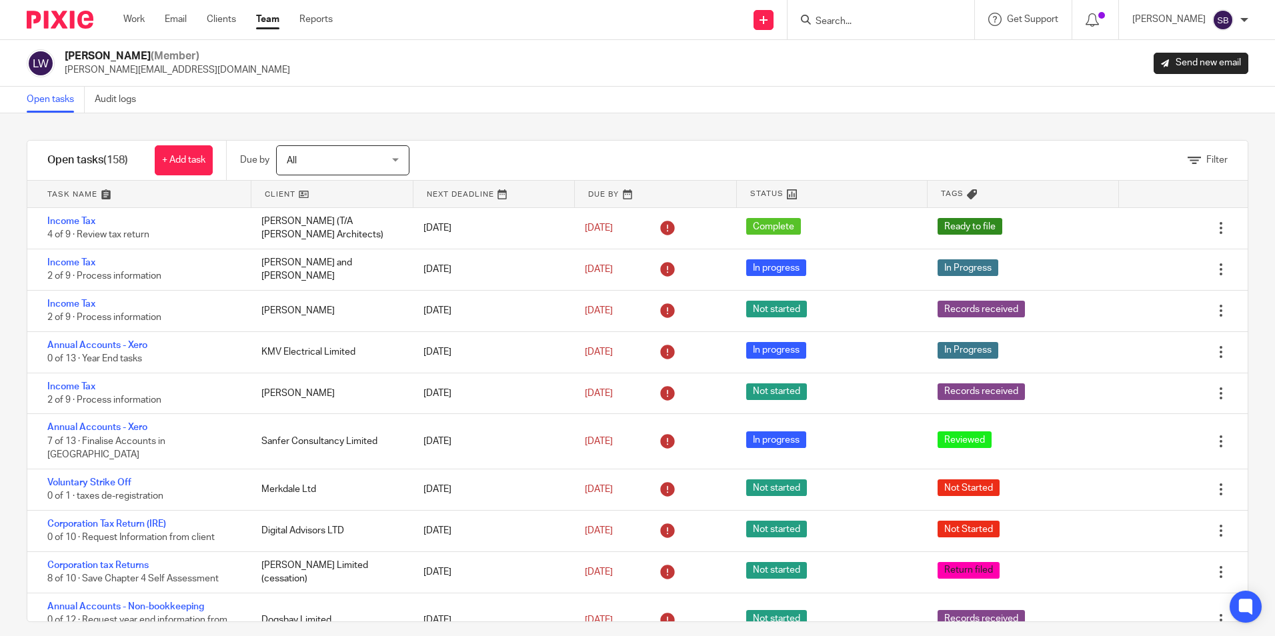
click at [271, 19] on link "Team" at bounding box center [267, 19] width 23 height 13
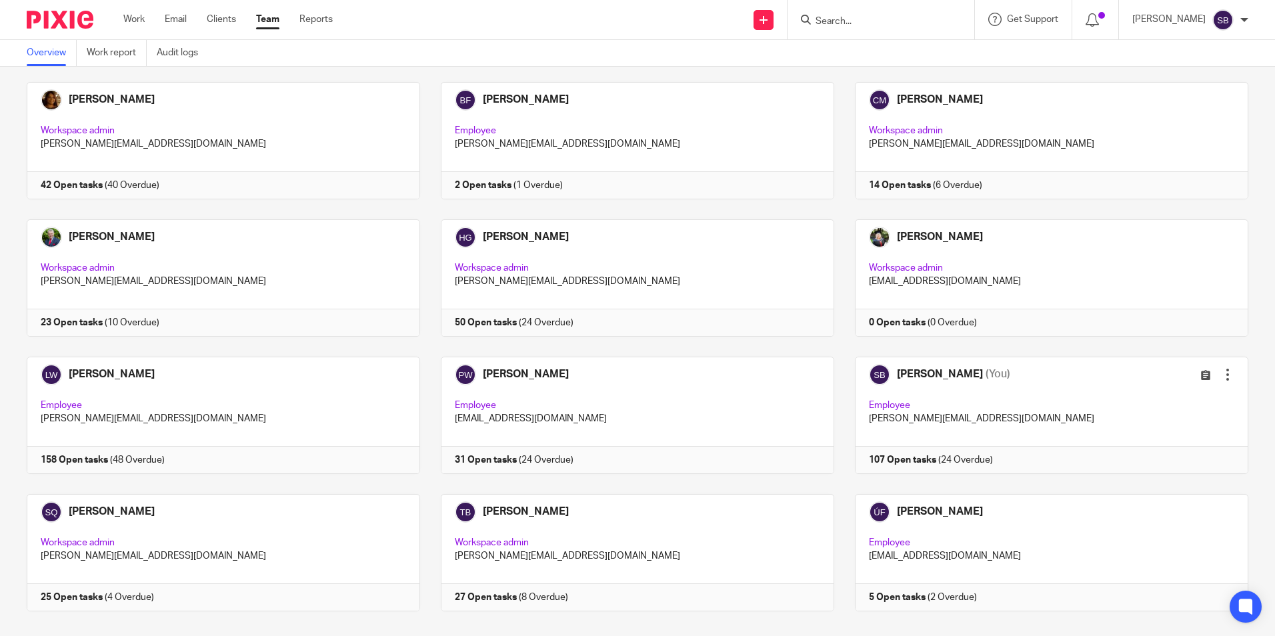
scroll to position [83, 0]
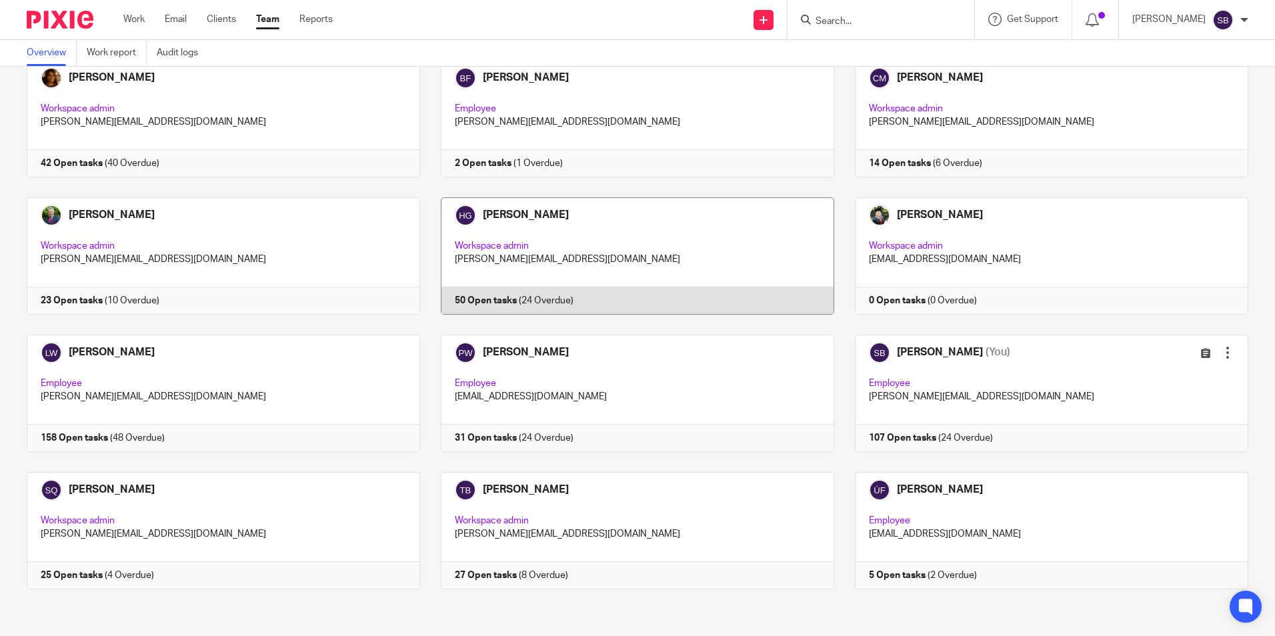
click at [509, 213] on link at bounding box center [627, 255] width 414 height 117
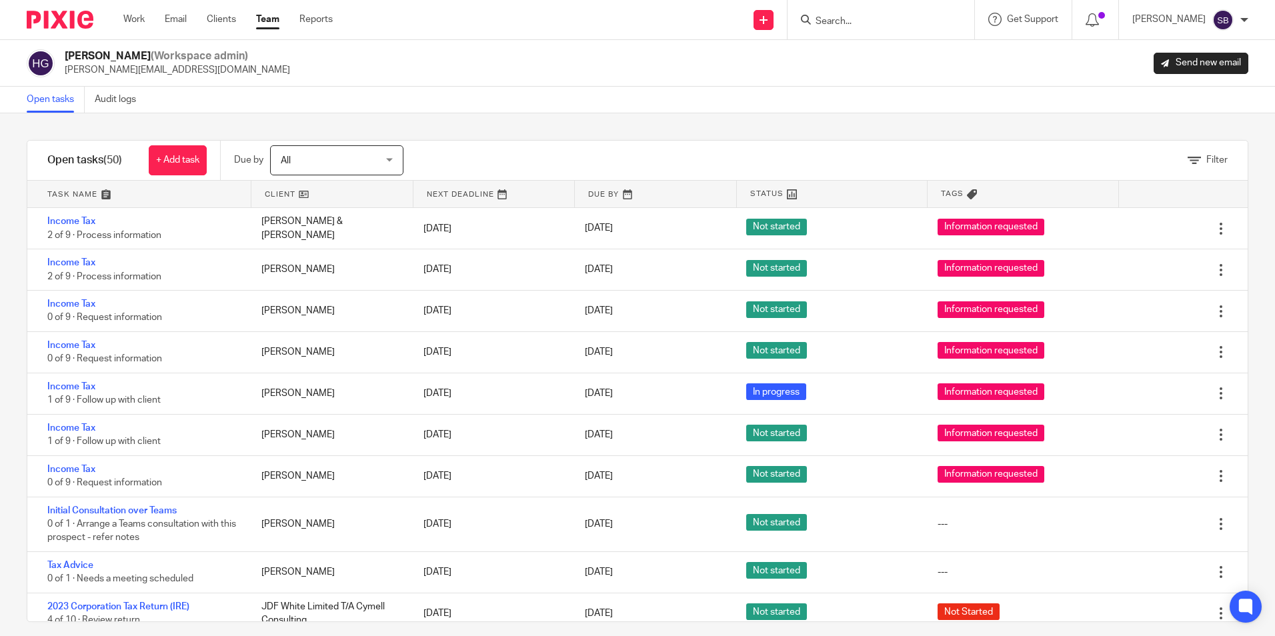
scroll to position [1685, 0]
